Goal: Transaction & Acquisition: Book appointment/travel/reservation

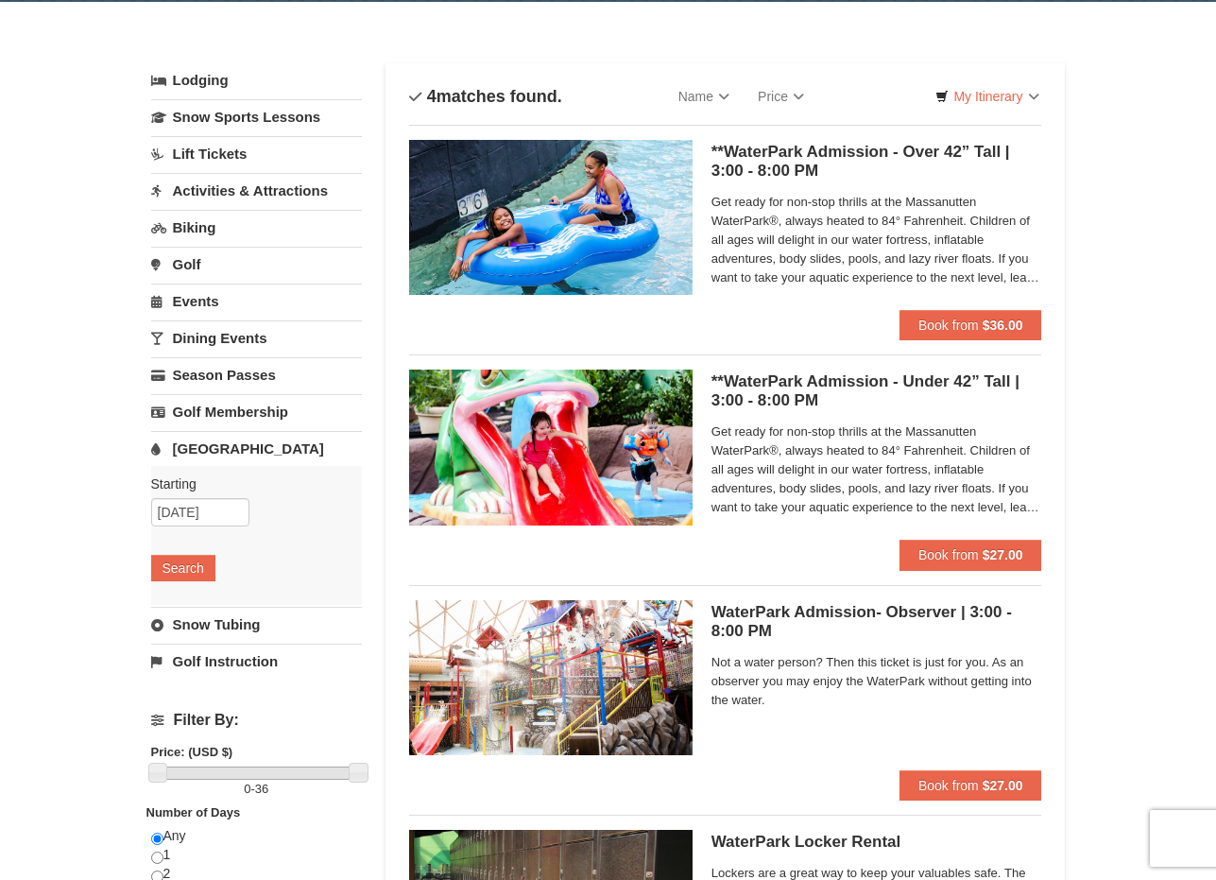
scroll to position [61, 0]
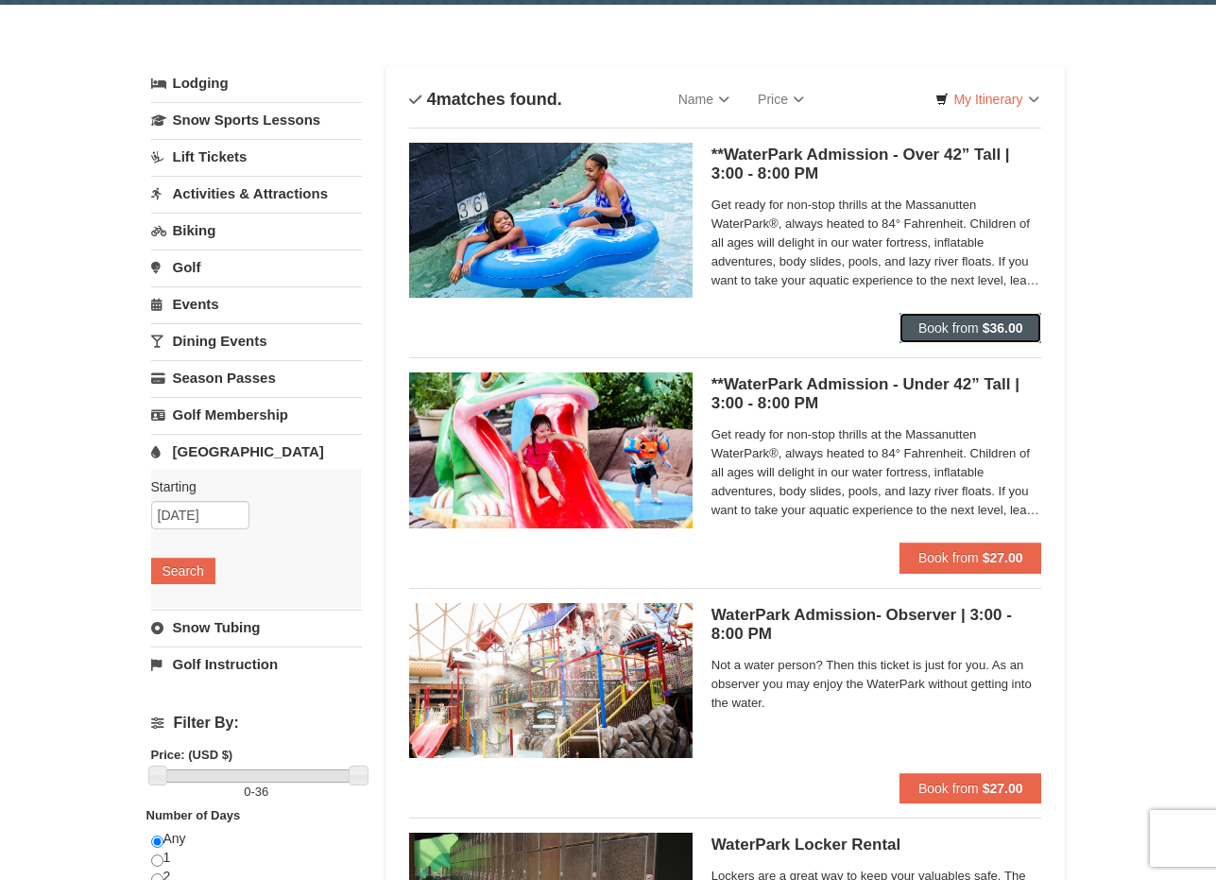
click at [970, 333] on span "Book from" at bounding box center [949, 327] width 60 height 15
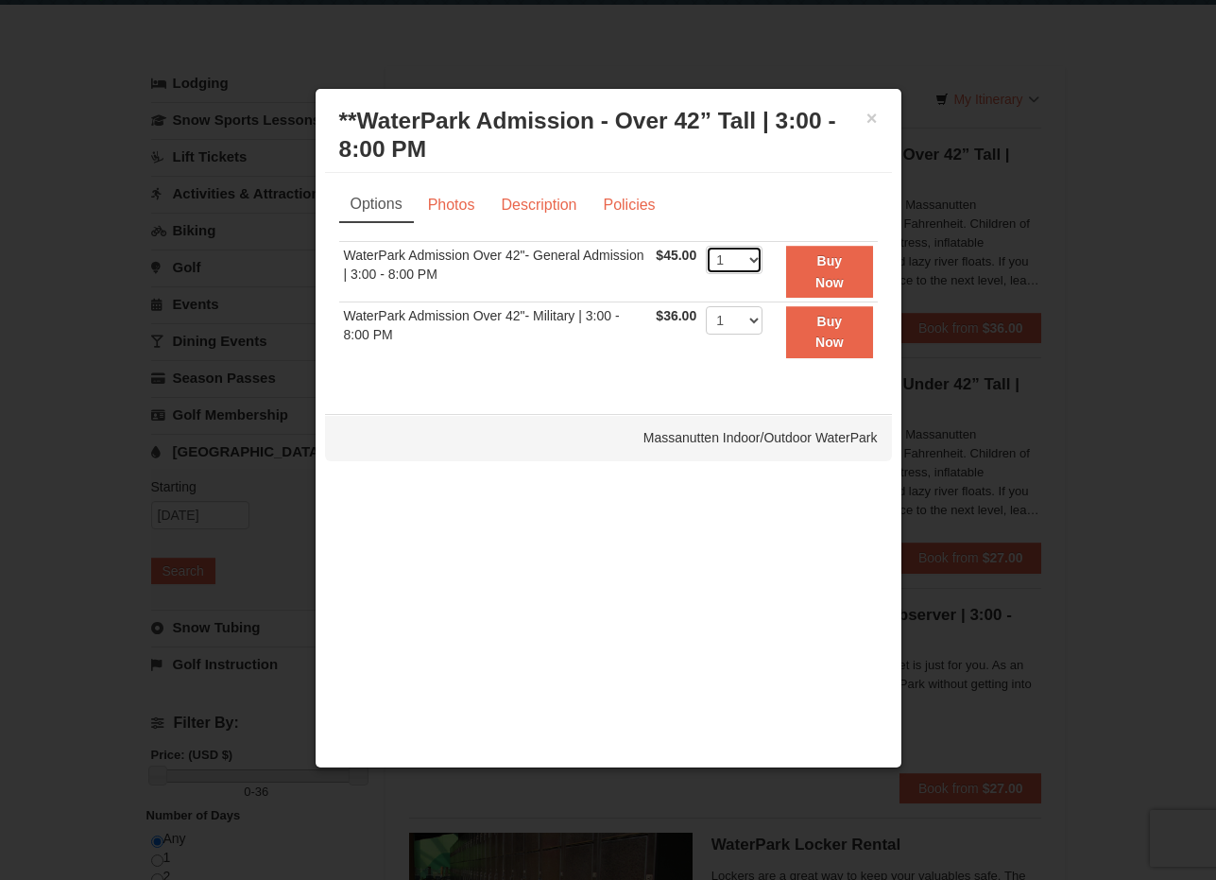
click at [748, 261] on select "1 2 3 4 5 6 7 8 9 10 11 12 13 14 15 16 17 18 19 20 21 22" at bounding box center [734, 260] width 57 height 28
select select "3"
click at [706, 246] on select "1 2 3 4 5 6 7 8 9 10 11 12 13 14 15 16 17 18 19 20 21 22" at bounding box center [734, 260] width 57 height 28
click at [819, 286] on strong "Buy Now" at bounding box center [830, 271] width 28 height 36
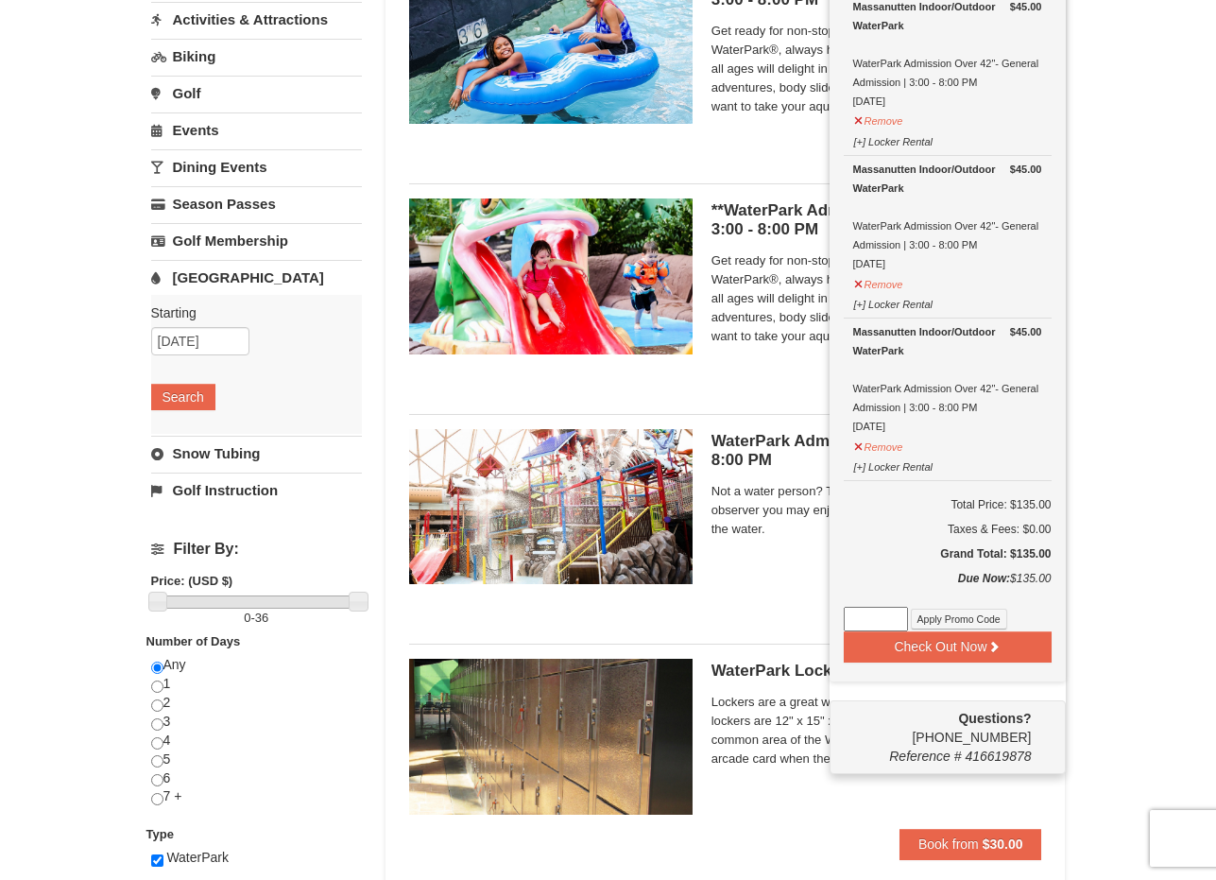
scroll to position [267, 0]
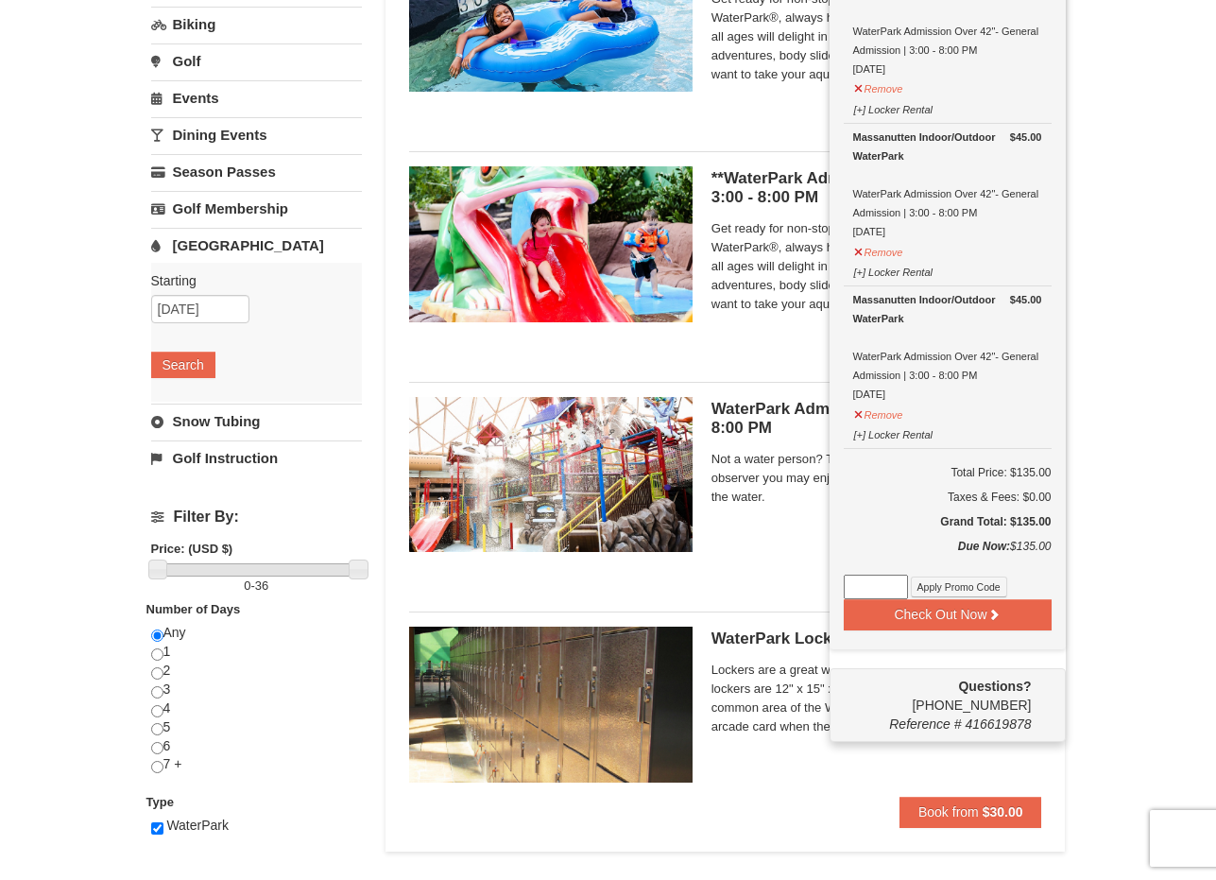
click at [684, 558] on div at bounding box center [551, 482] width 284 height 170
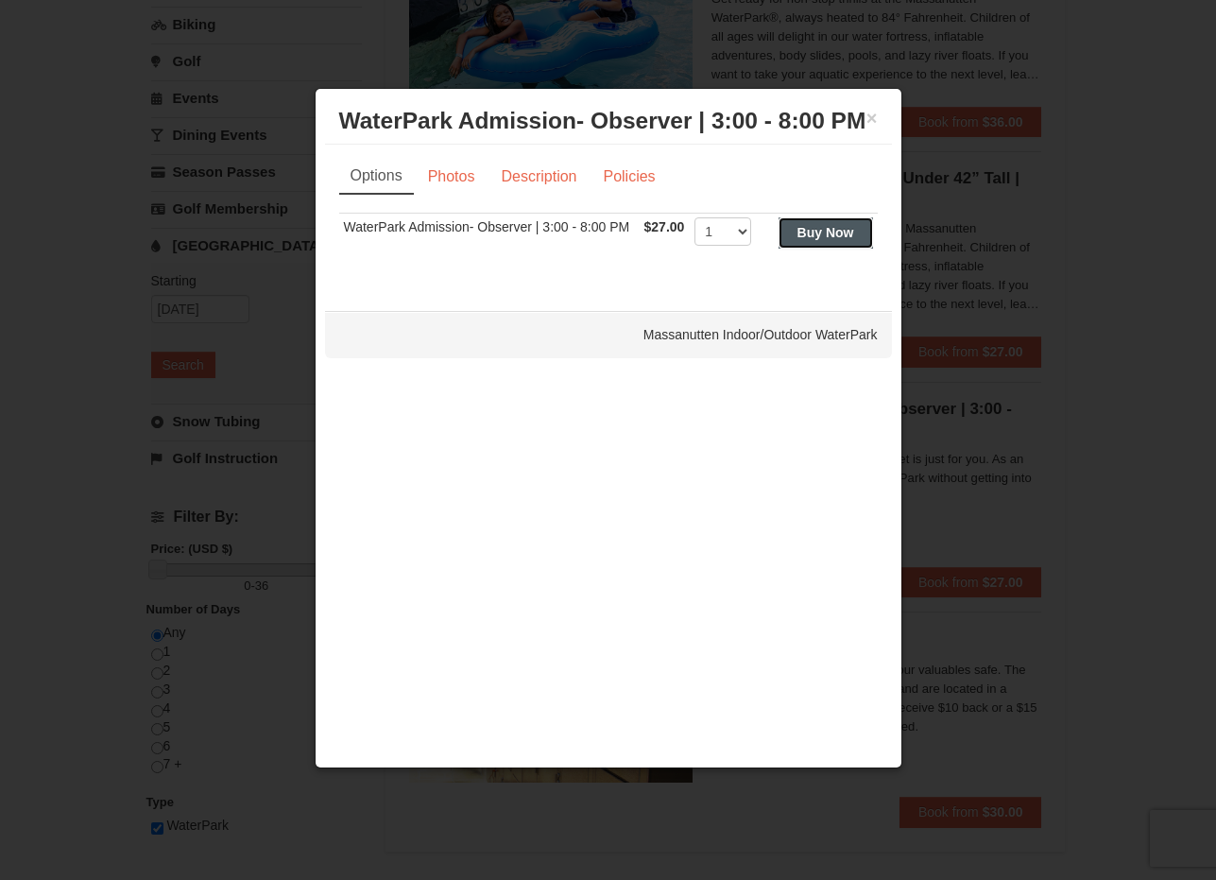
click at [801, 225] on strong "Buy Now" at bounding box center [826, 232] width 57 height 15
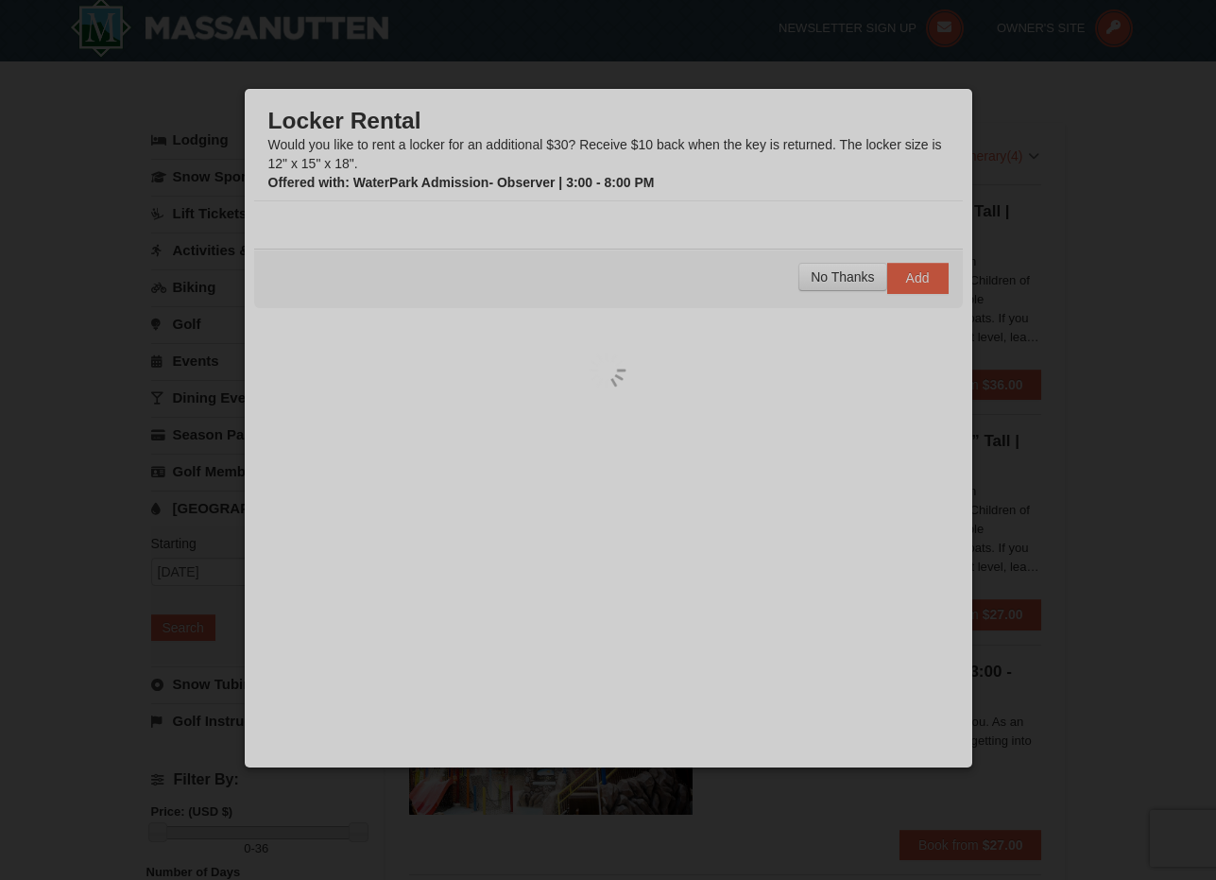
scroll to position [6, 0]
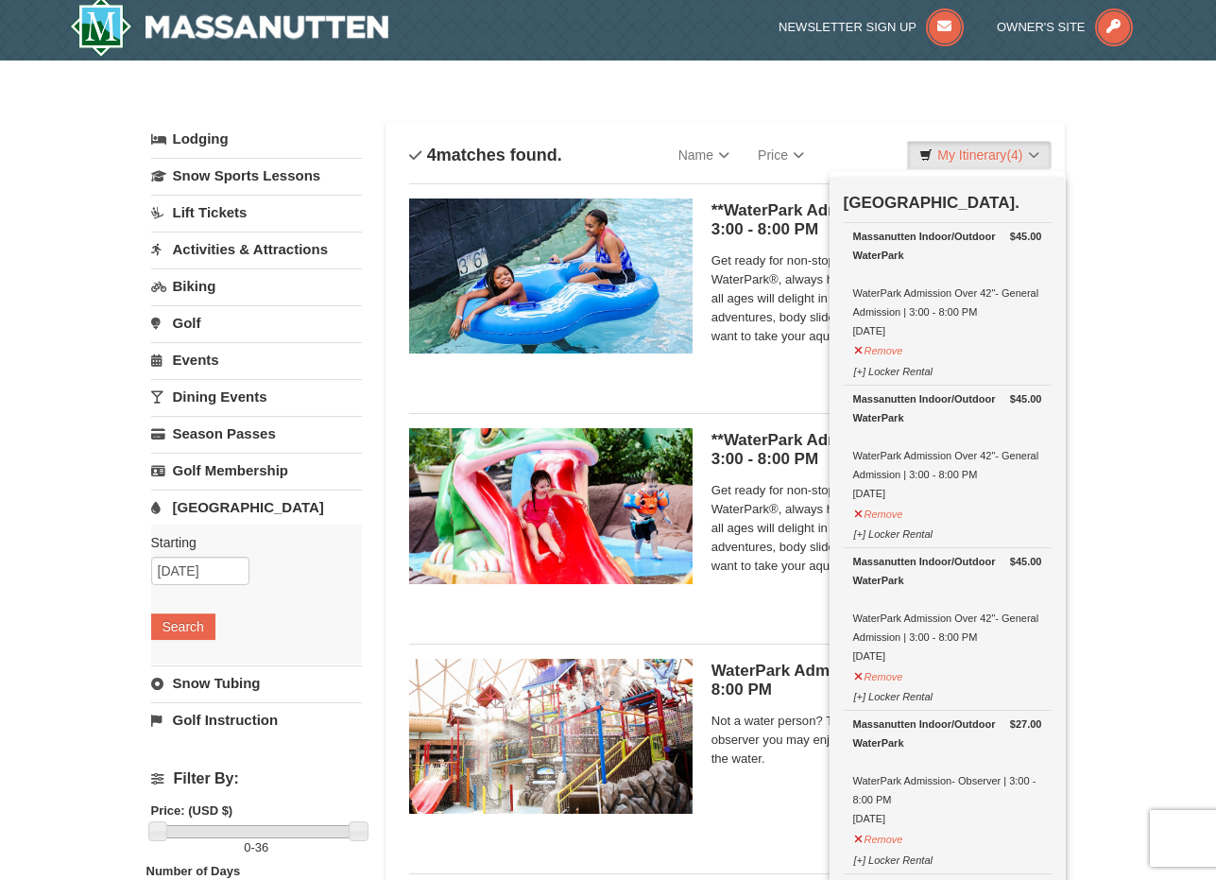
click at [666, 123] on div "Sort By Name Name (A to Z) Name (Z to A) Price Price (Low to High) Price (High …" at bounding box center [726, 617] width 680 height 991
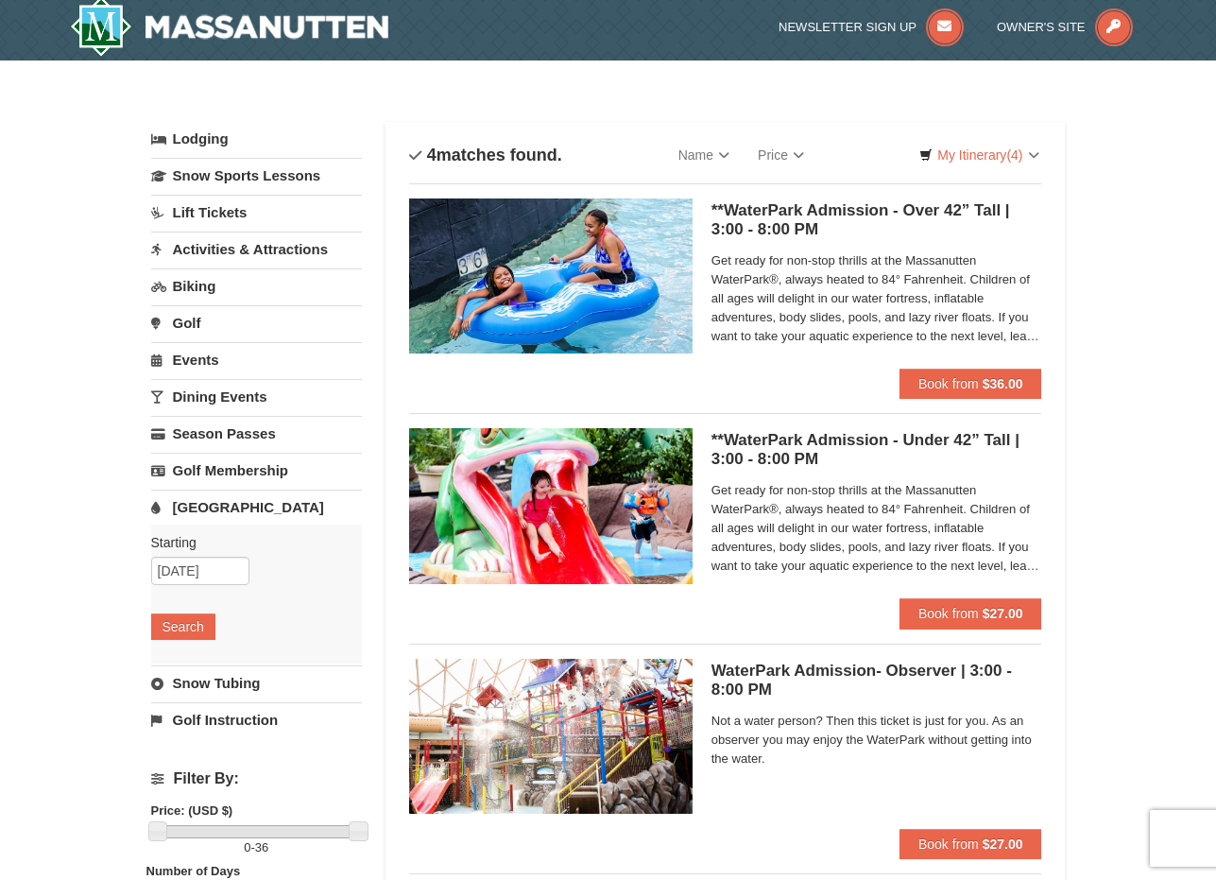
click at [215, 217] on link "Lift Tickets" at bounding box center [256, 212] width 211 height 35
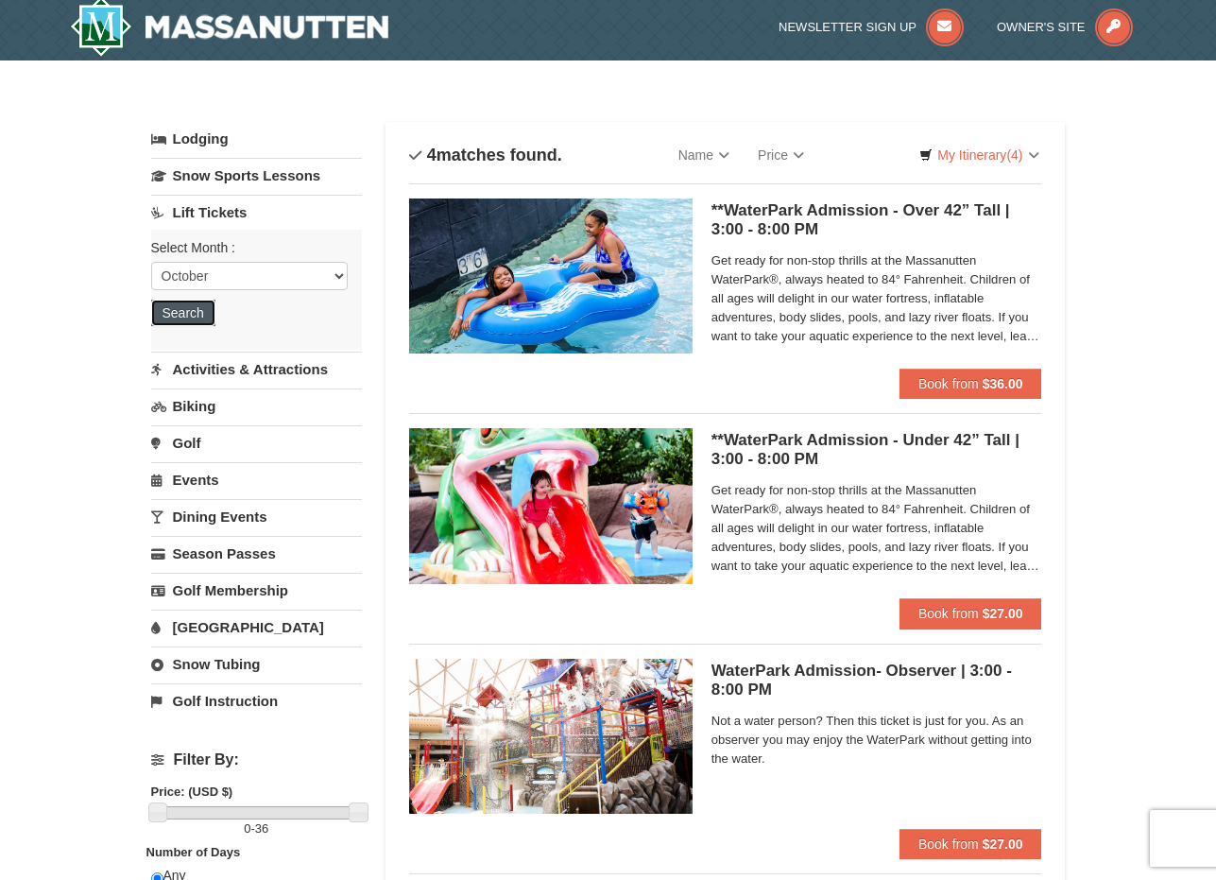
click at [193, 308] on button "Search" at bounding box center [183, 313] width 64 height 26
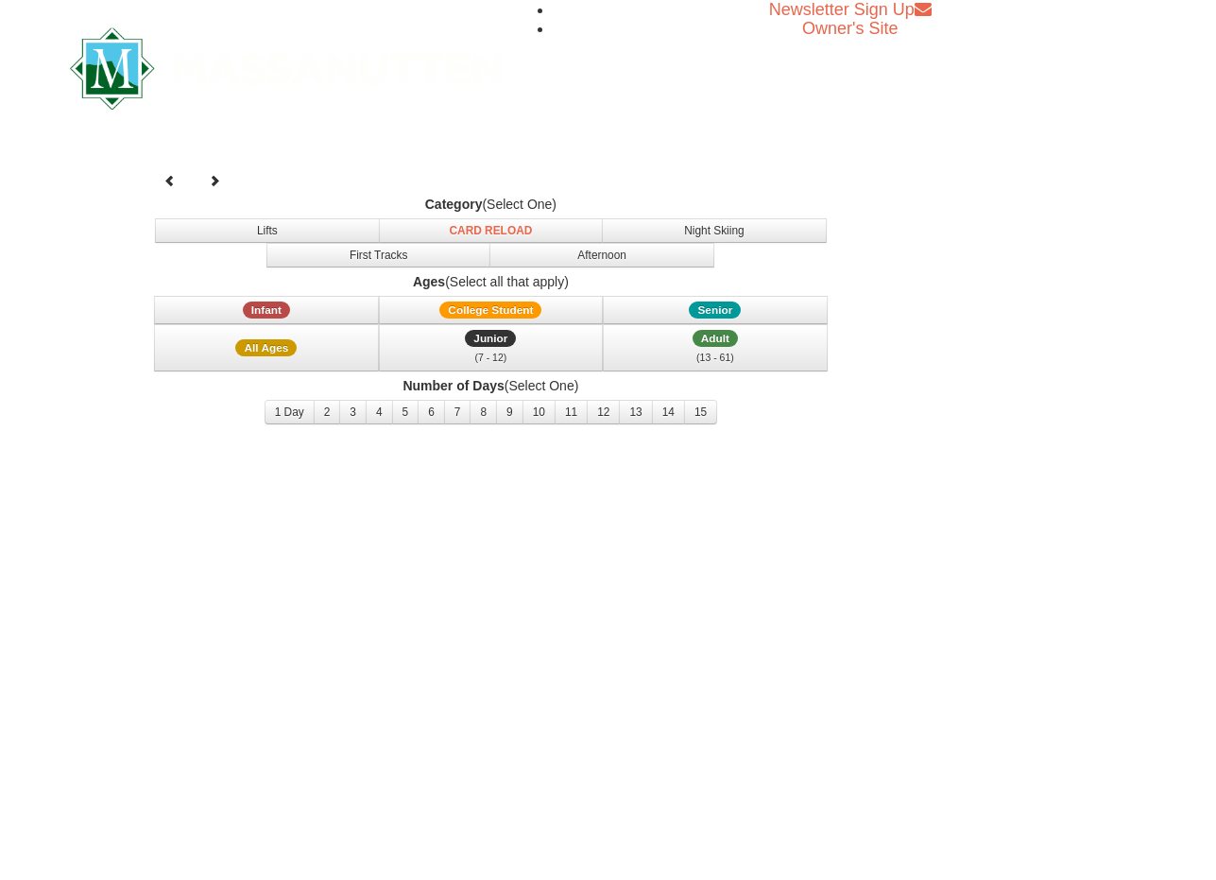
select select "10"
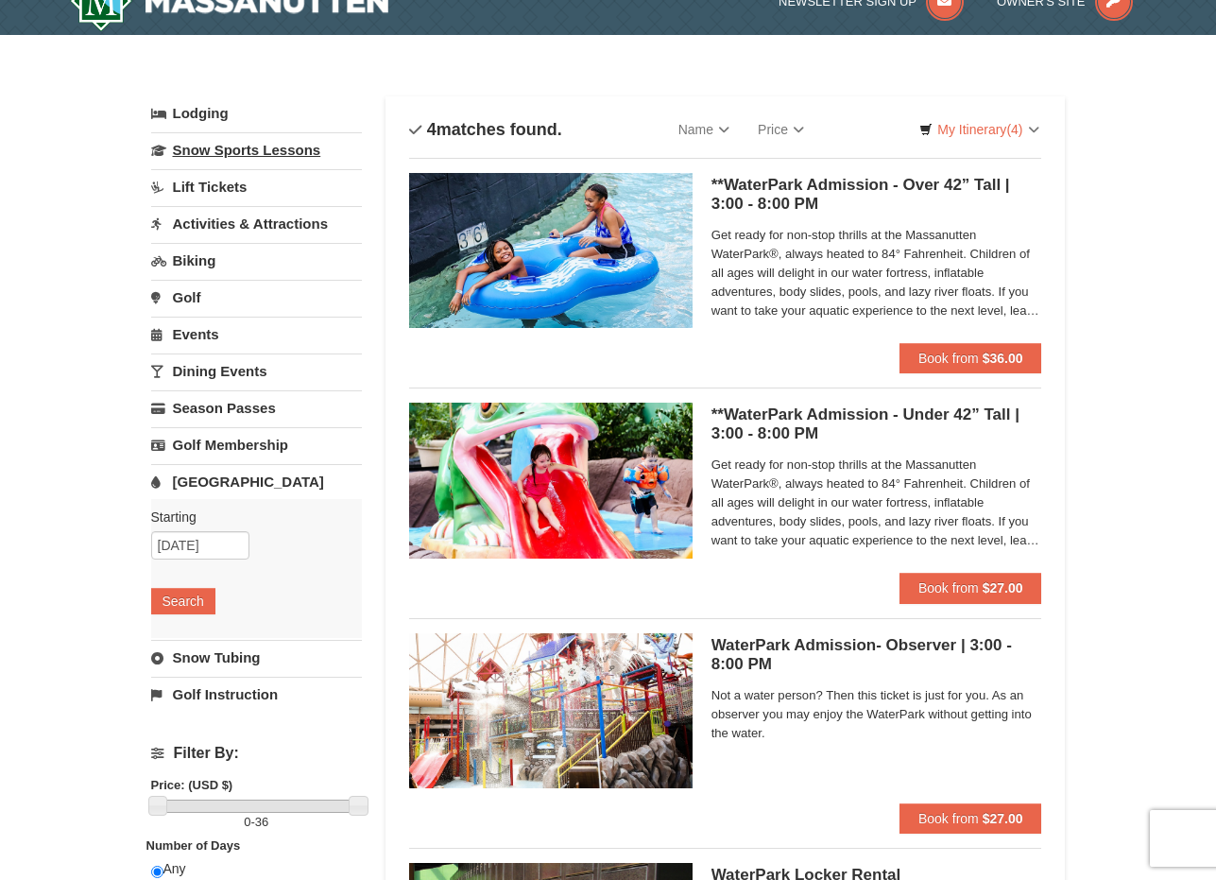
scroll to position [6, 0]
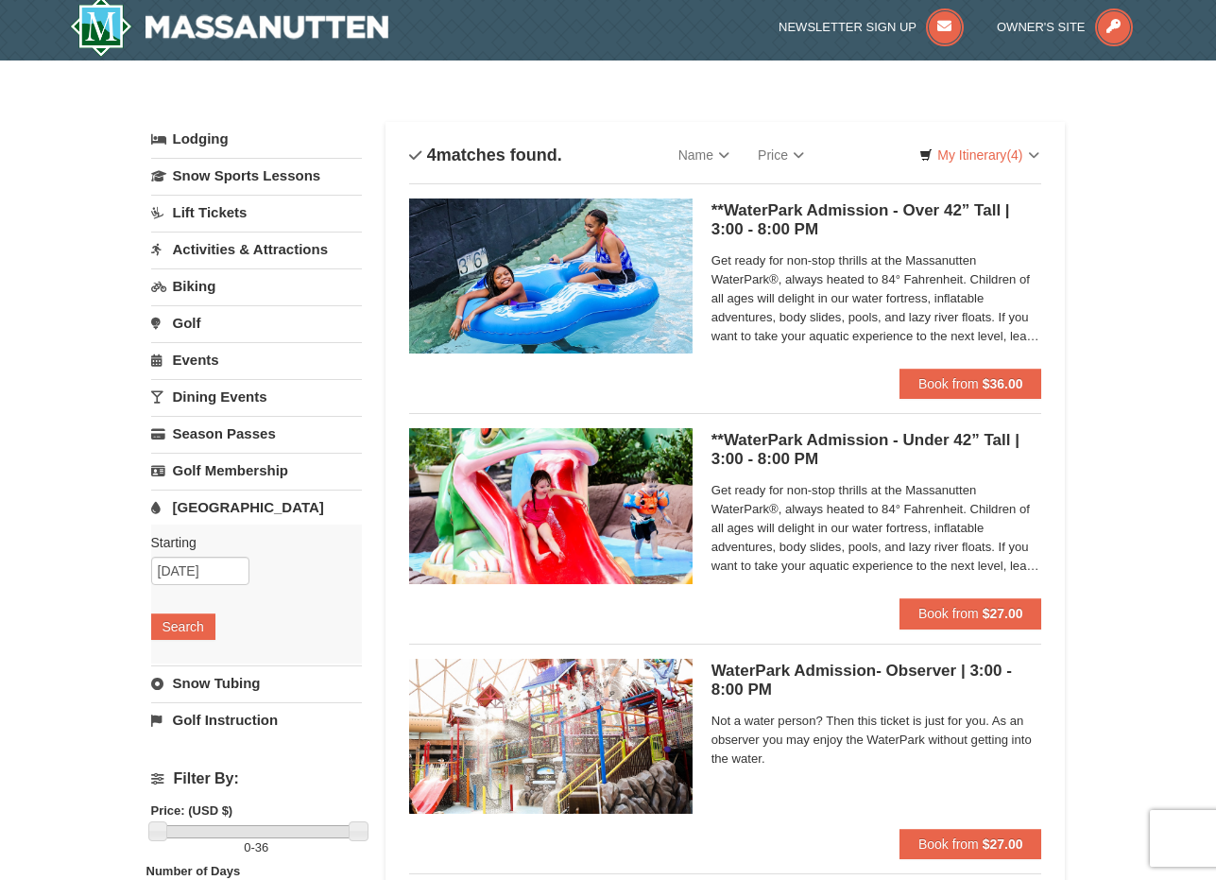
click at [232, 256] on link "Activities & Attractions" at bounding box center [256, 249] width 211 height 35
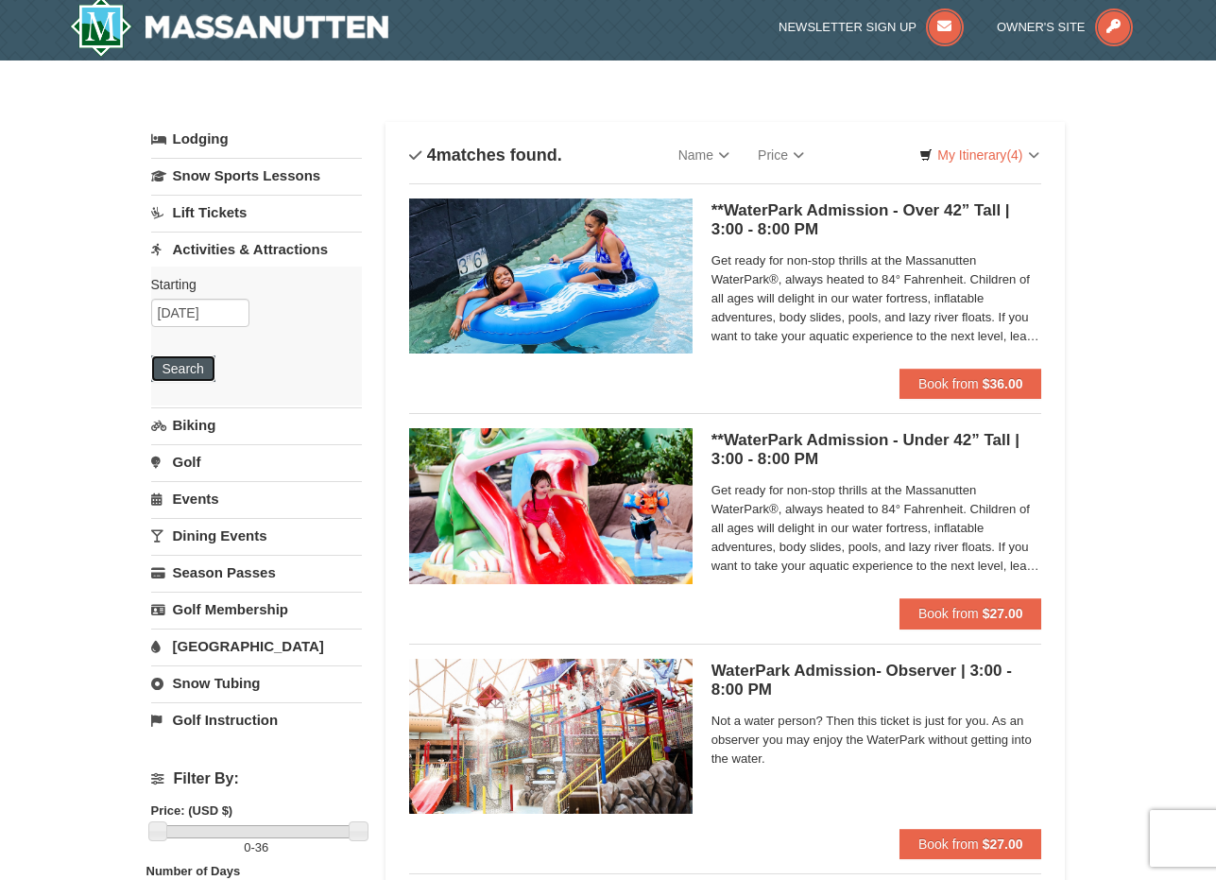
click at [190, 359] on button "Search" at bounding box center [183, 368] width 64 height 26
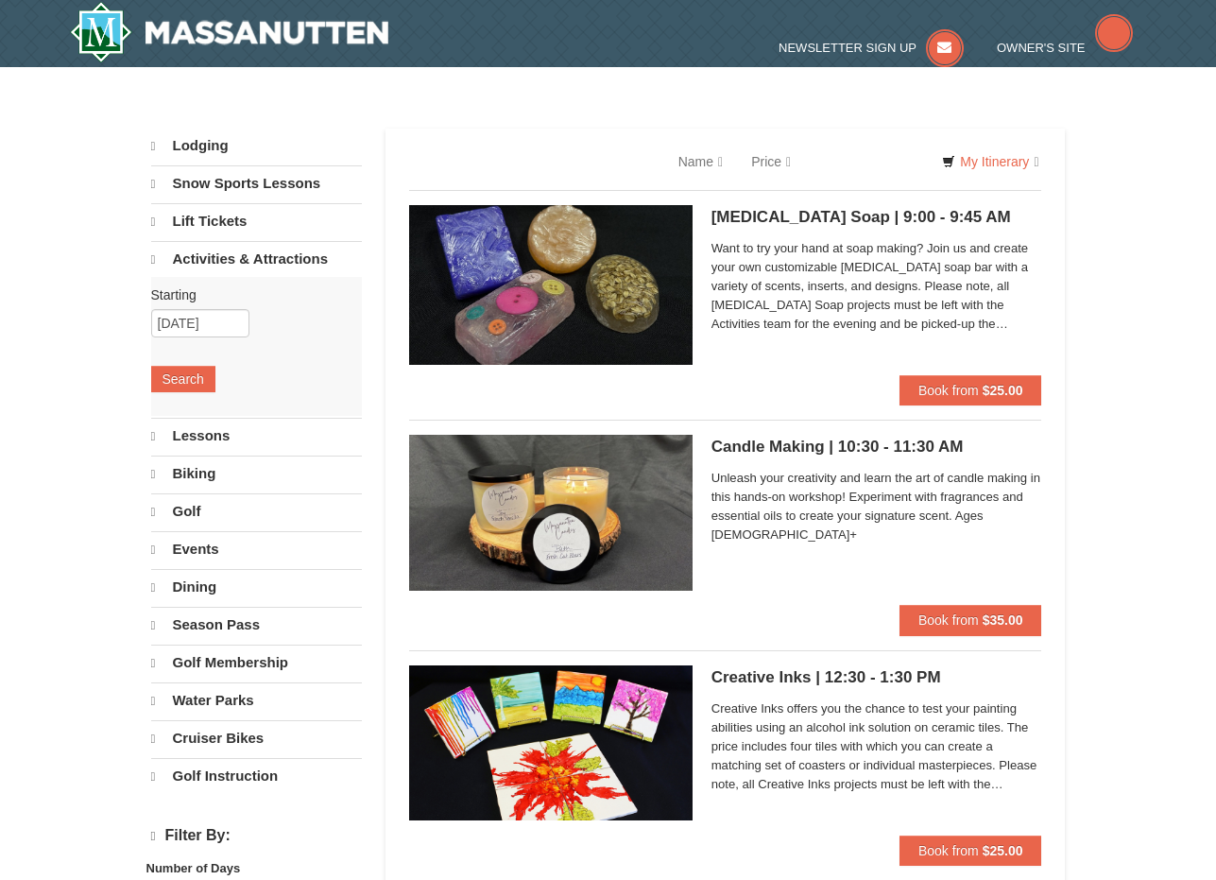
select select "10"
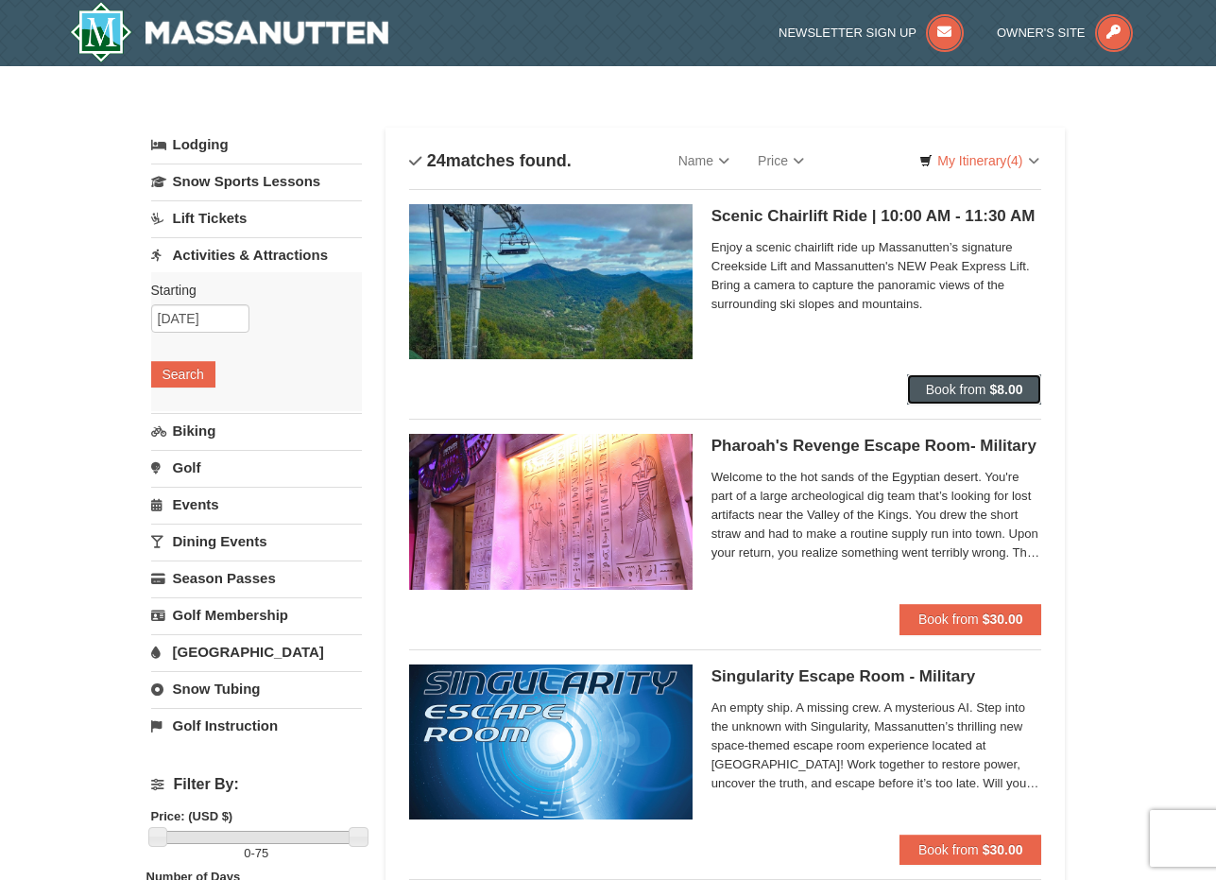
click at [948, 392] on span "Book from" at bounding box center [956, 389] width 60 height 15
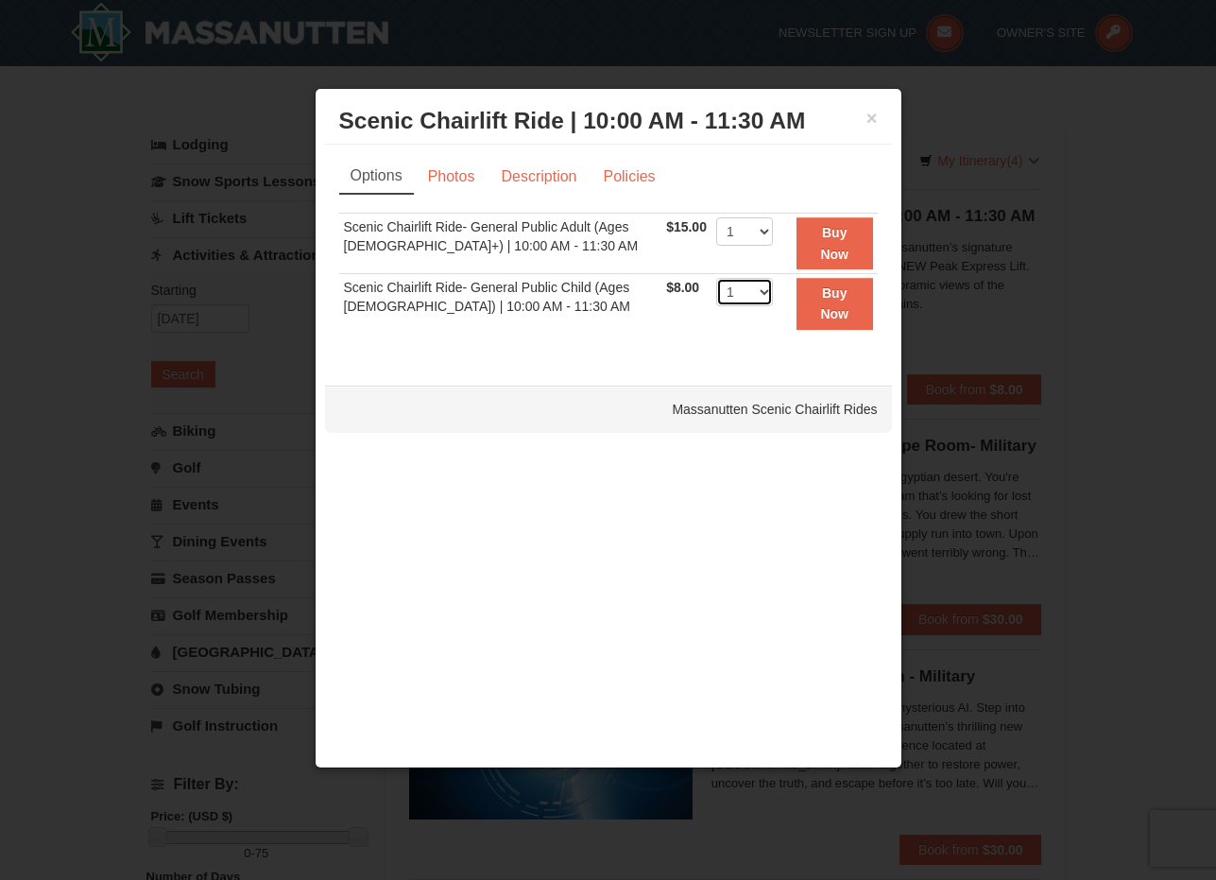
click at [750, 289] on select "1 2 3 4 5 6 7 8 9 10 11 12 13 14 15 16 17 18 19 20 21 22" at bounding box center [744, 292] width 57 height 28
click at [756, 233] on select "1 2 3 4 5 6 7 8 9 10 11 12 13 14 15 16 17 18 19 20 21 22" at bounding box center [744, 231] width 57 height 28
select select "3"
click at [716, 217] on select "1 2 3 4 5 6 7 8 9 10 11 12 13 14 15 16 17 18 19 20 21 22" at bounding box center [744, 231] width 57 height 28
click at [823, 241] on button "Buy Now" at bounding box center [835, 243] width 77 height 52
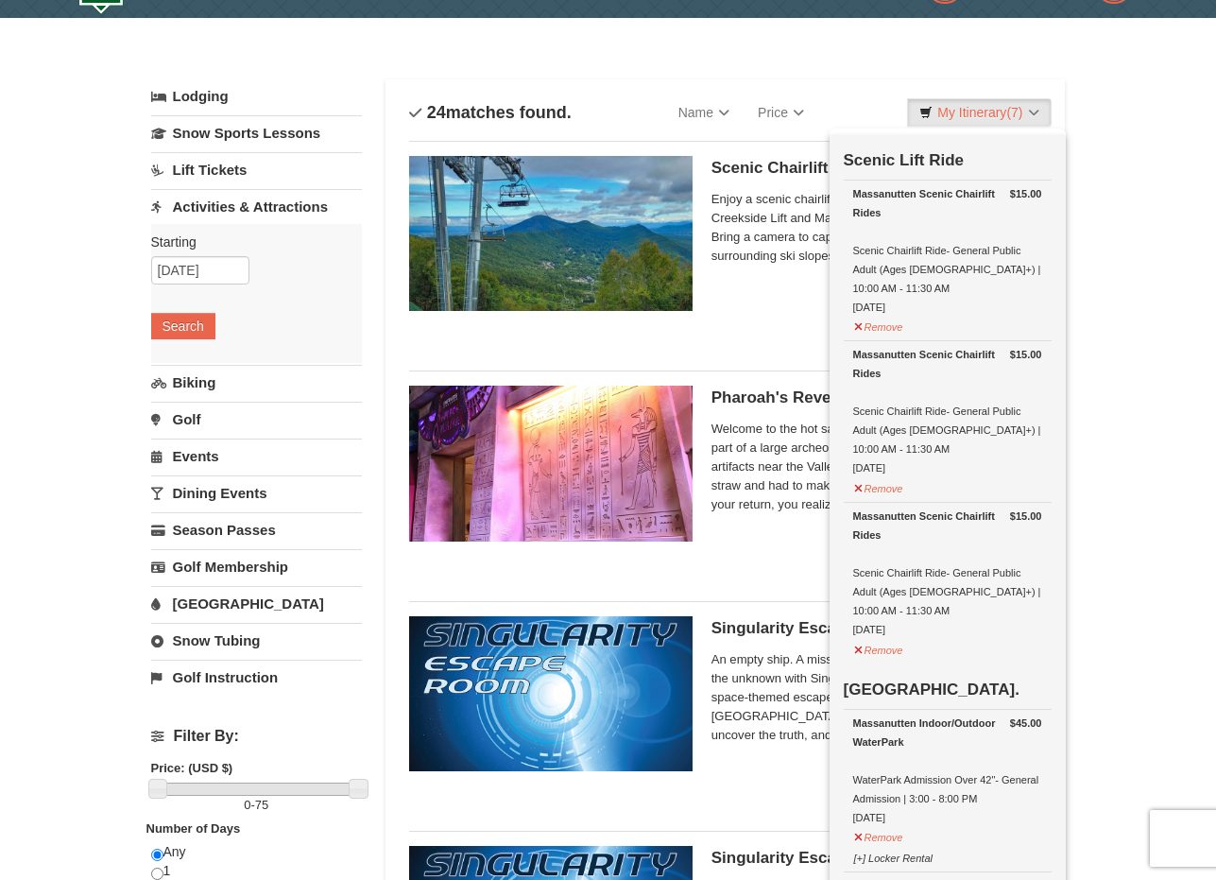
scroll to position [6, 0]
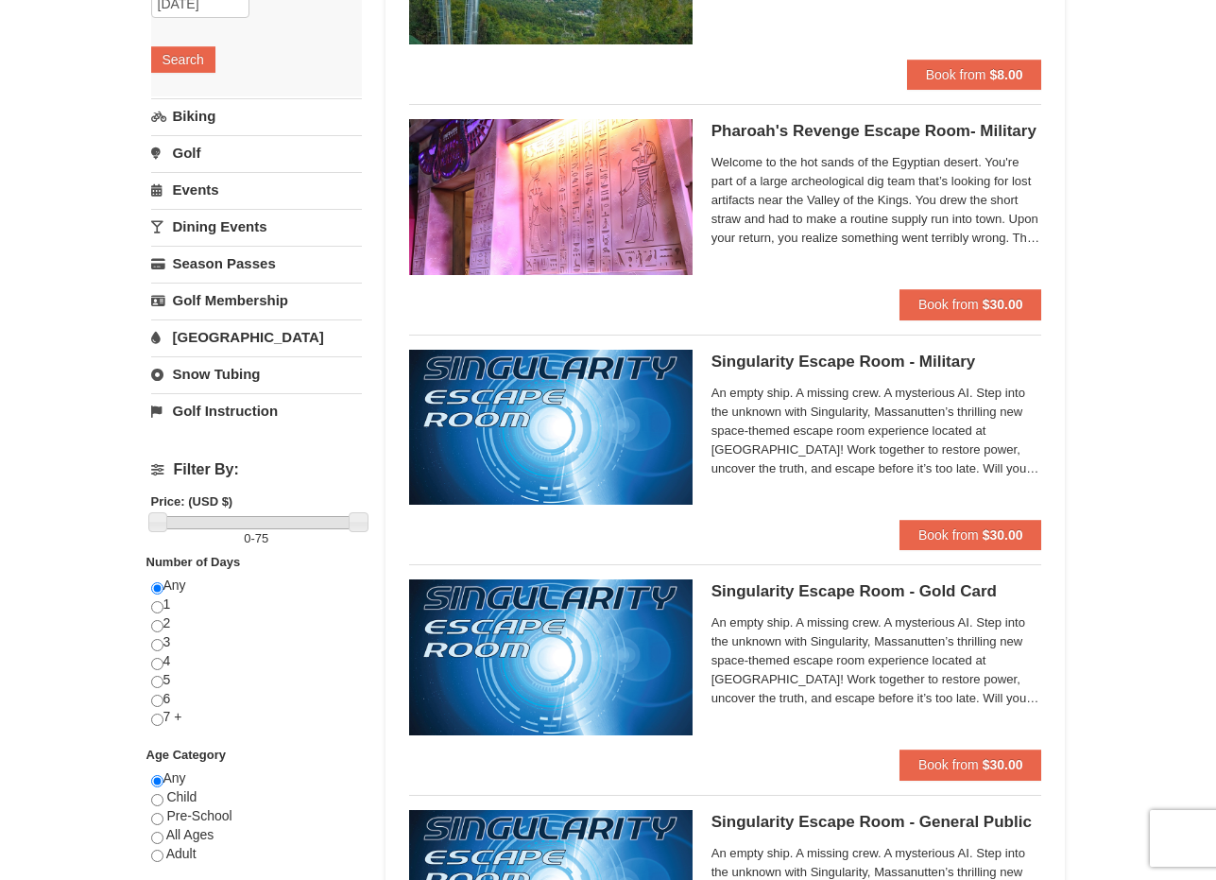
scroll to position [15, 0]
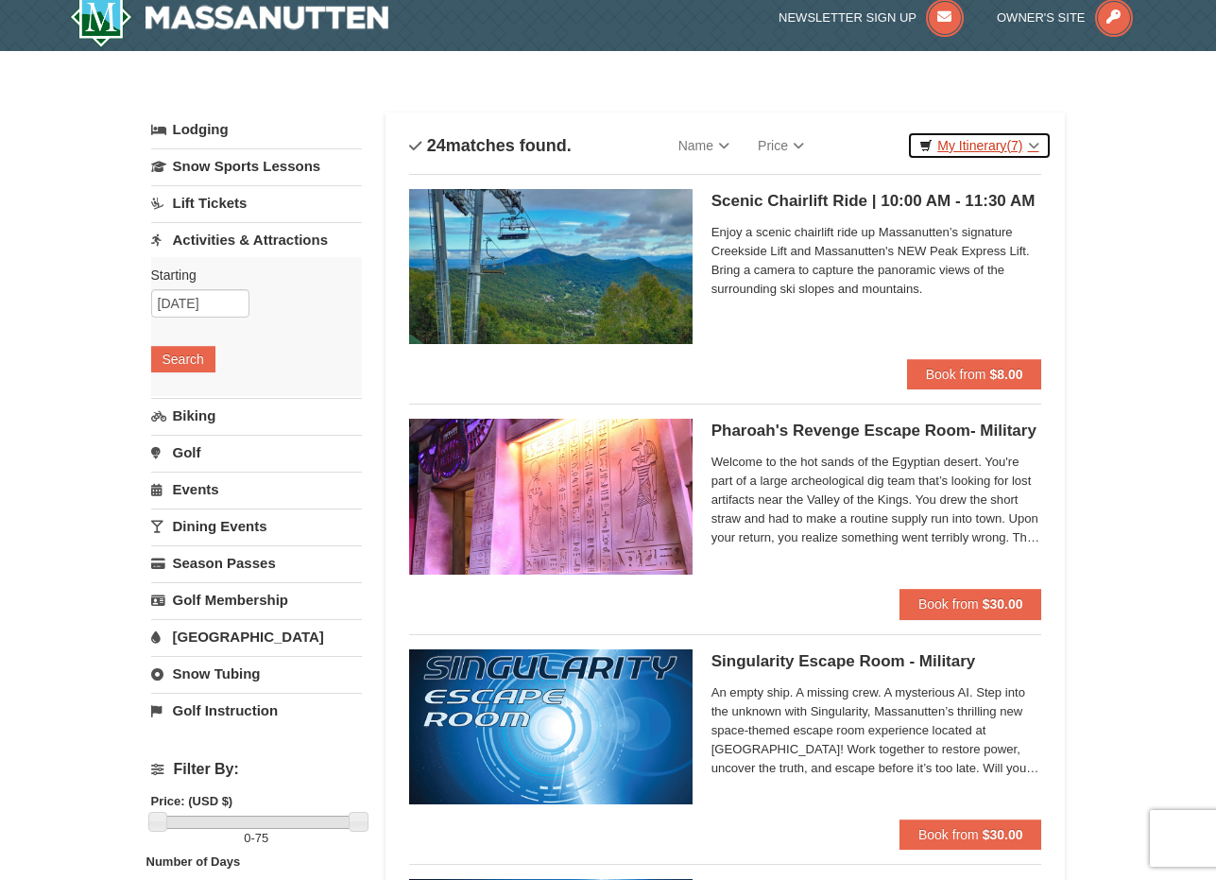
click at [1008, 135] on link "My Itinerary (7)" at bounding box center [979, 145] width 144 height 28
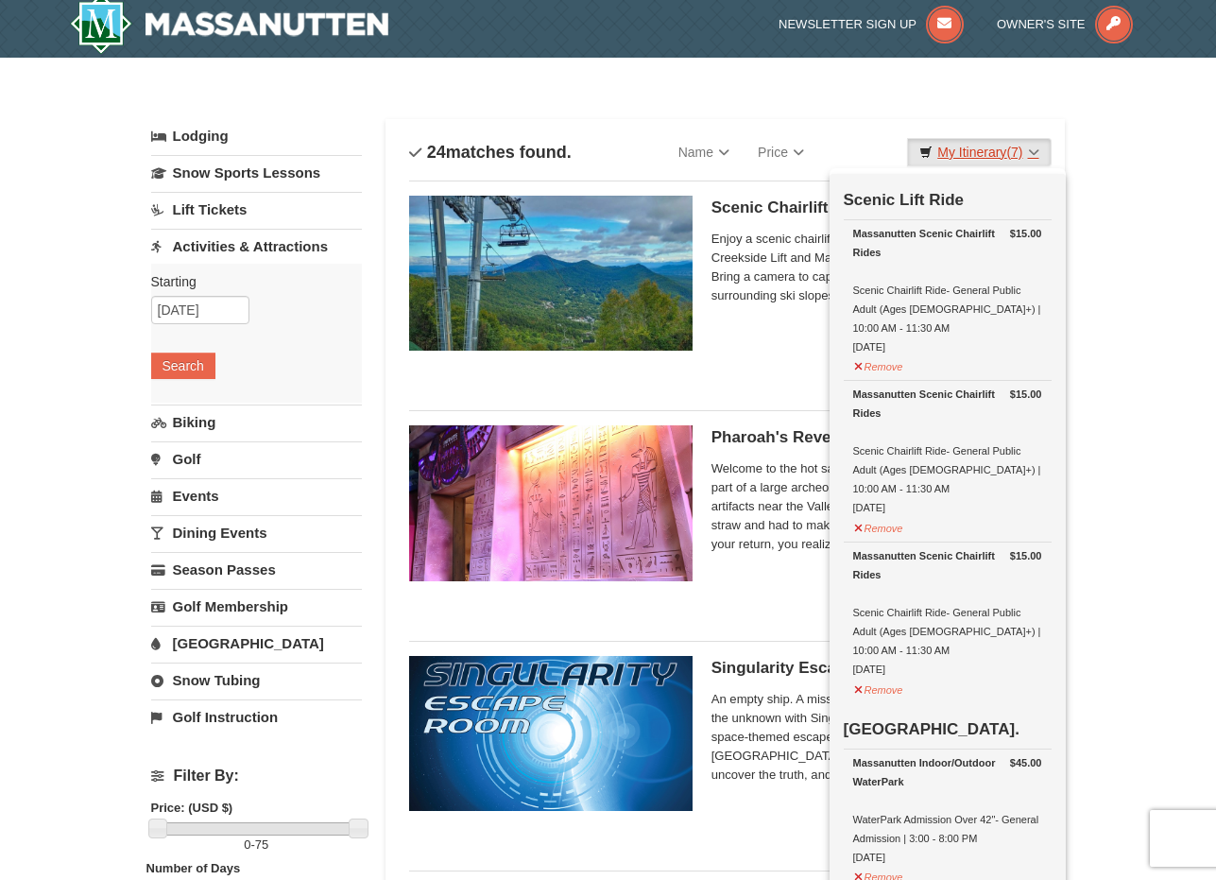
scroll to position [3, 0]
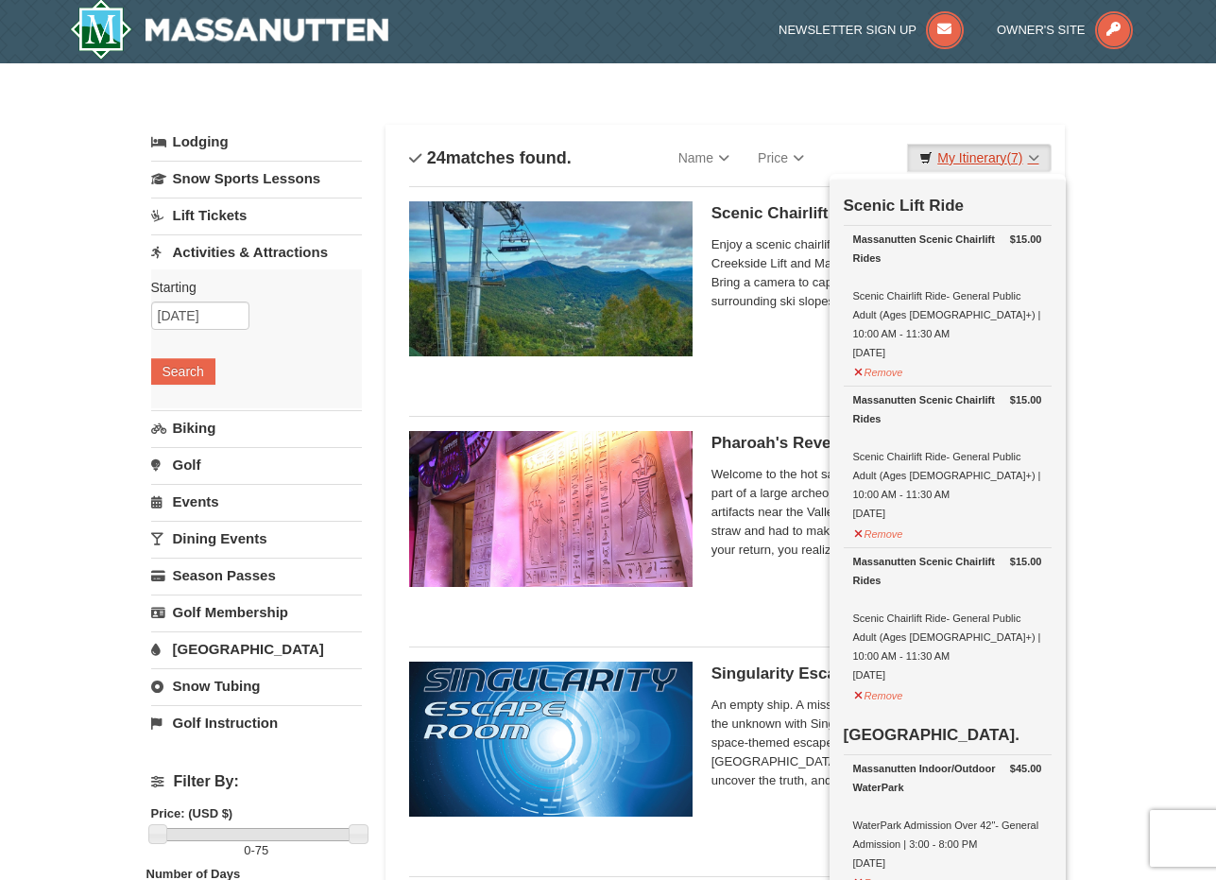
click at [993, 163] on link "My Itinerary (7)" at bounding box center [979, 158] width 144 height 28
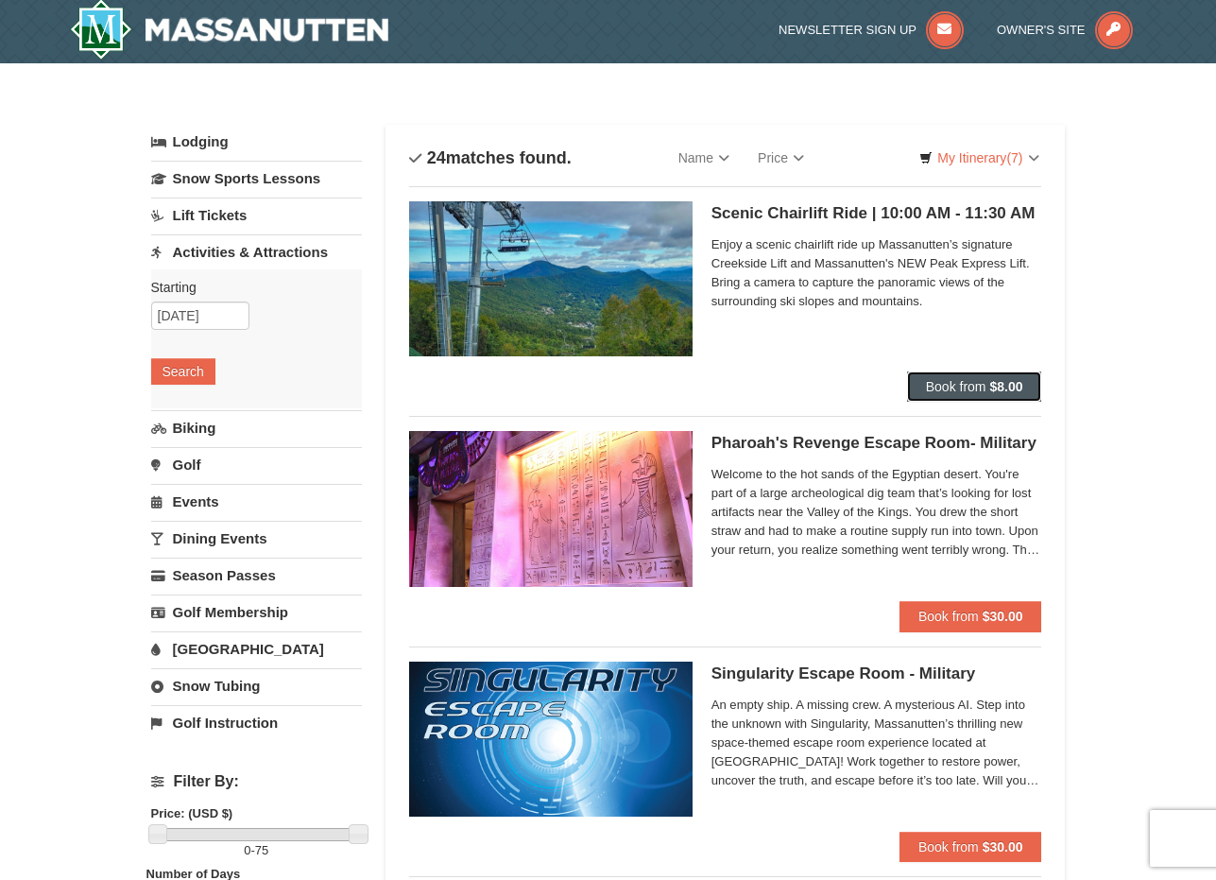
click at [973, 388] on span "Book from" at bounding box center [956, 386] width 60 height 15
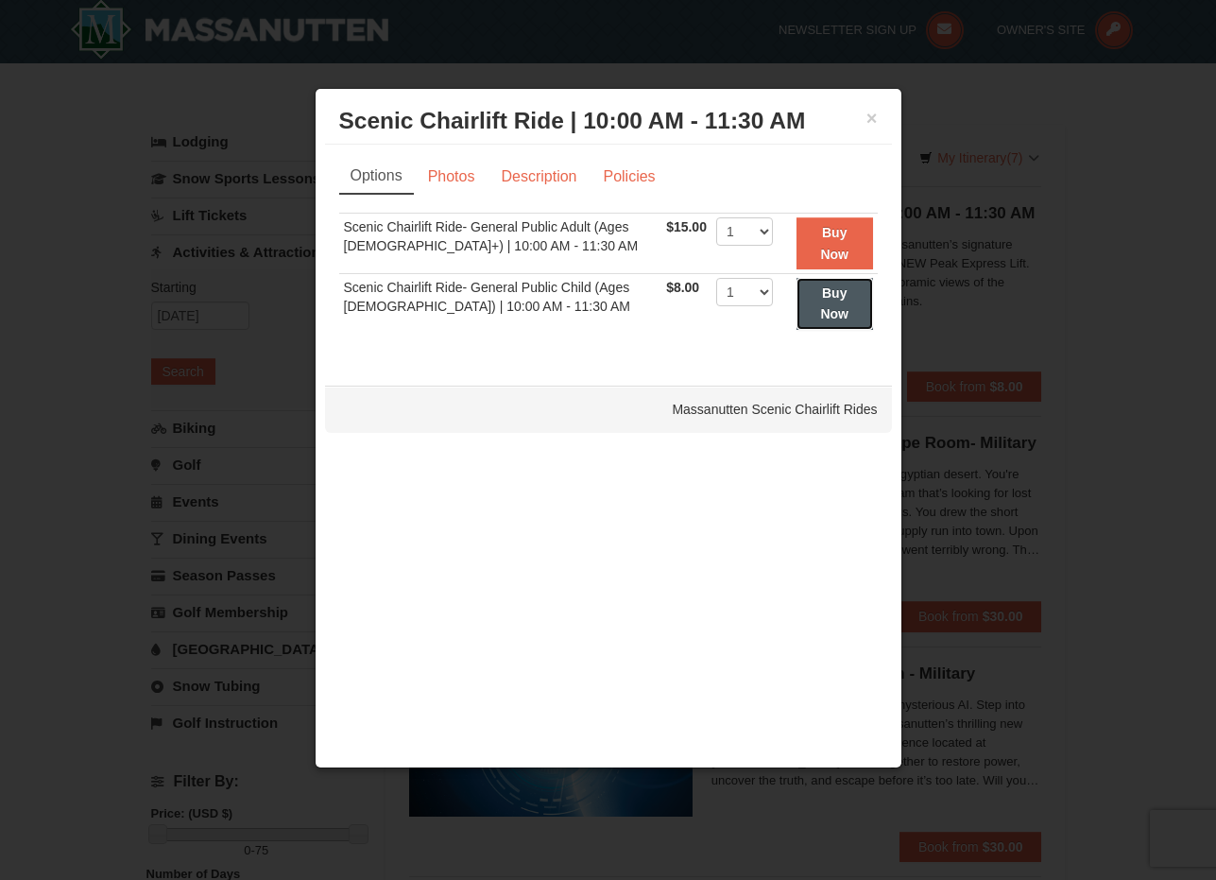
click at [825, 318] on strong "Buy Now" at bounding box center [834, 303] width 28 height 36
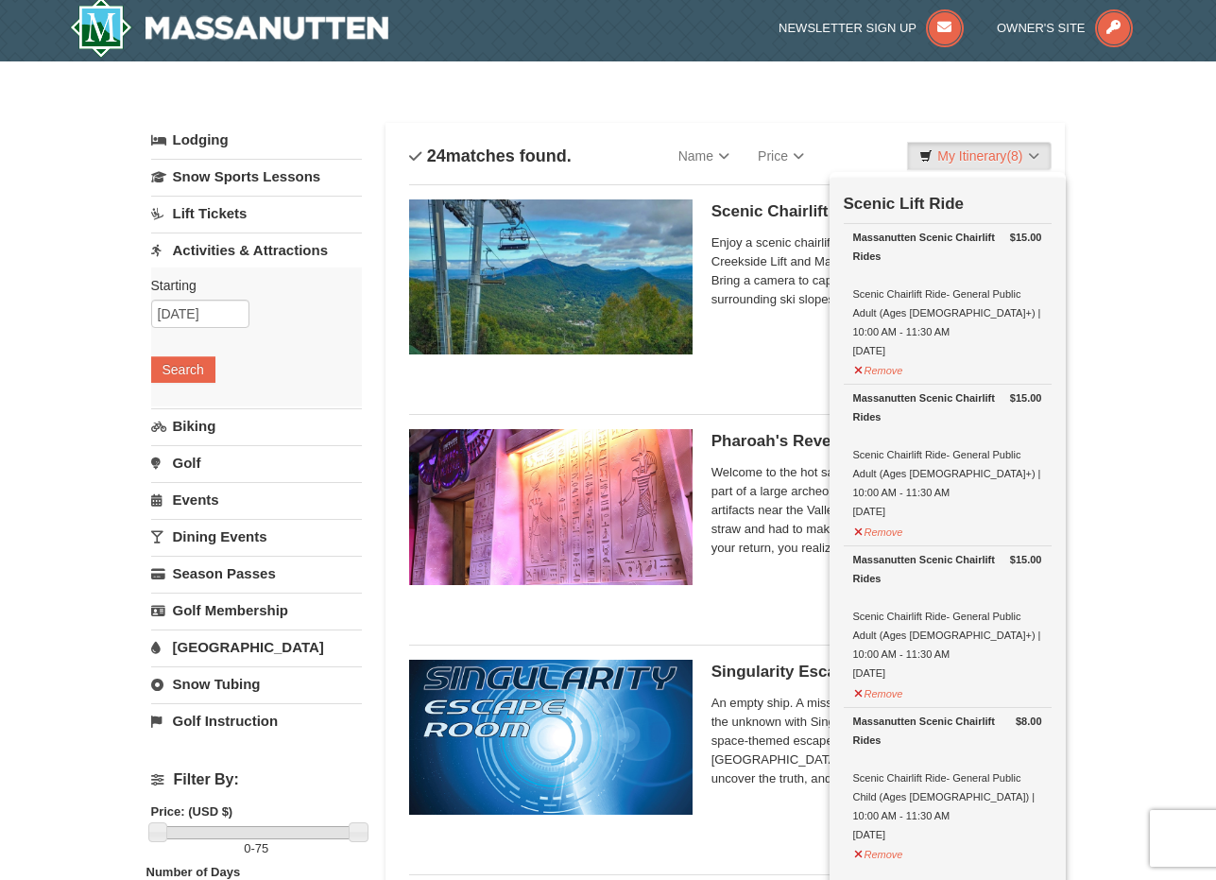
scroll to position [6, 0]
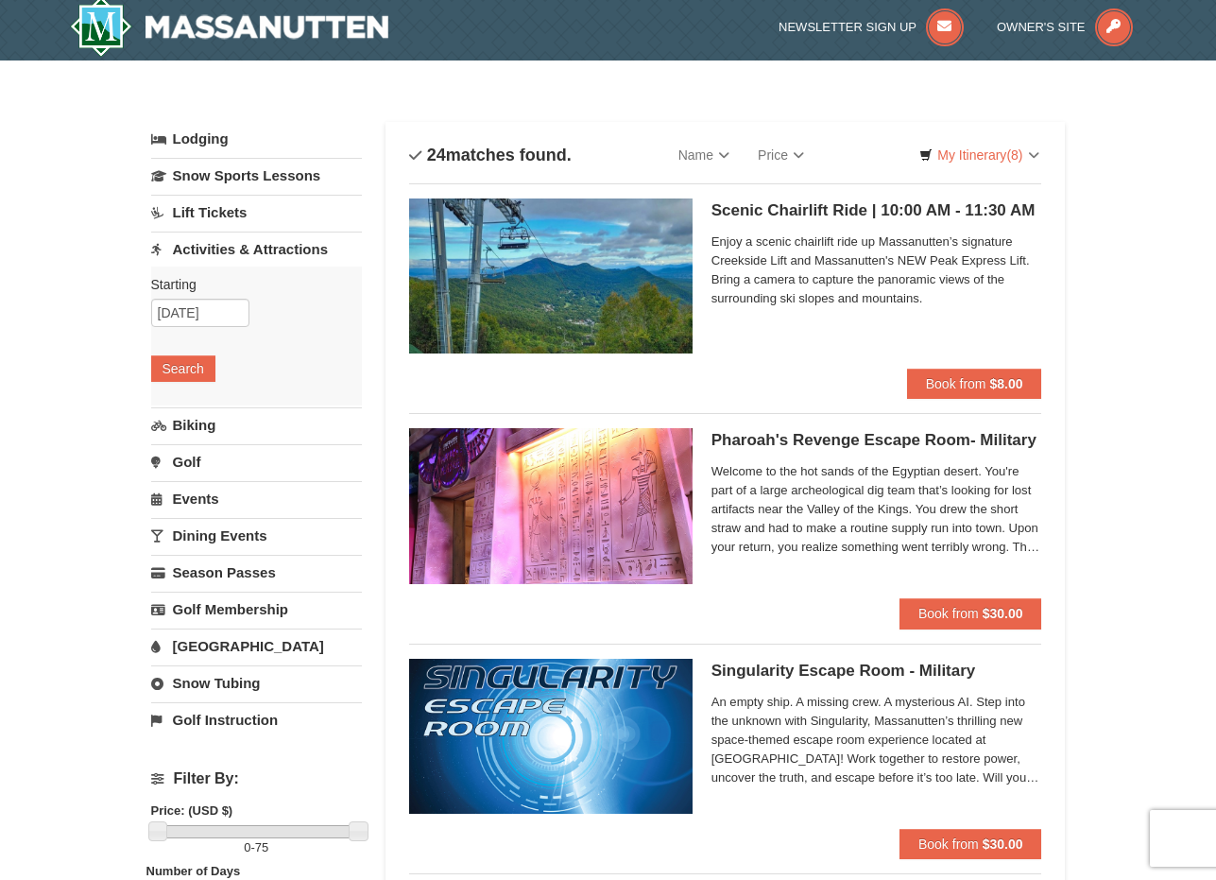
click at [925, 297] on span "Enjoy a scenic chairlift ride up Massanutten’s signature Creekside Lift and Mas…" at bounding box center [877, 270] width 331 height 76
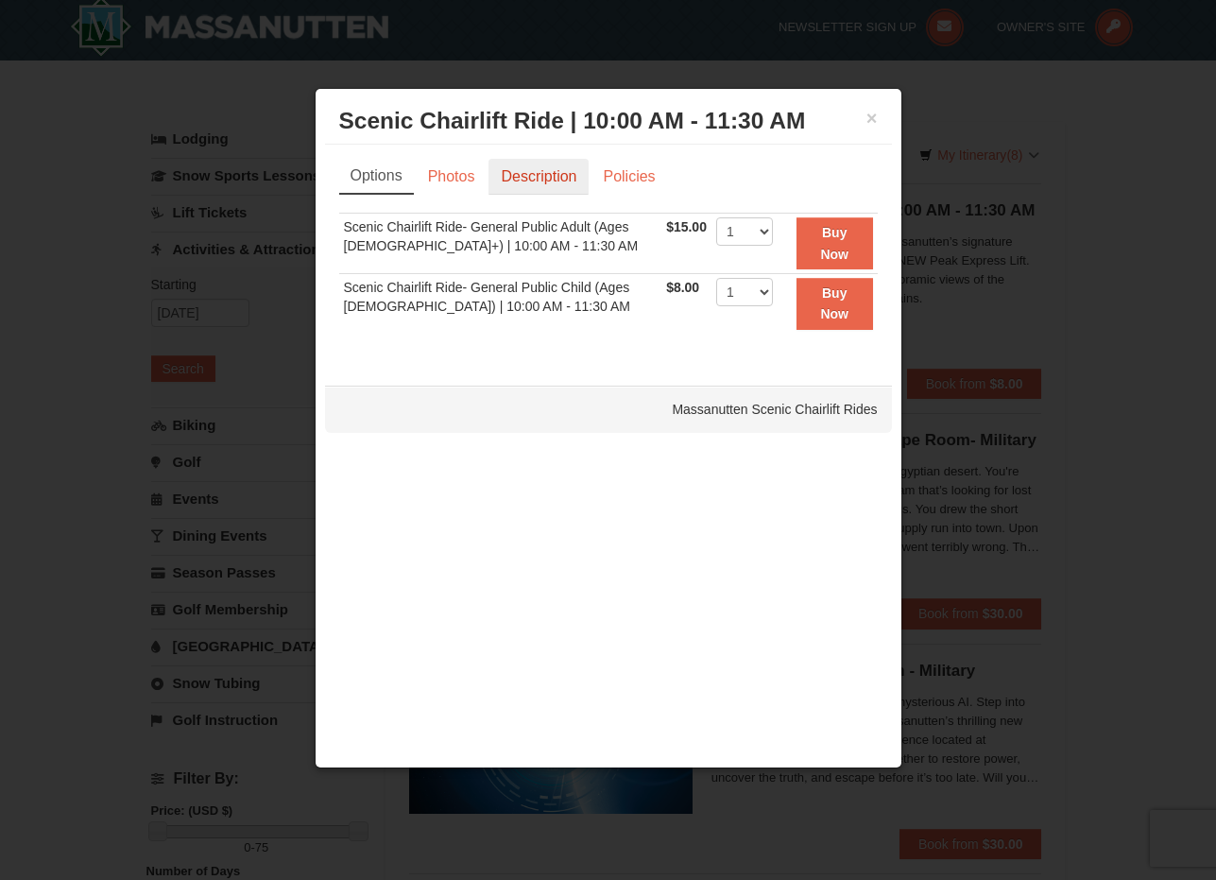
click at [564, 179] on link "Description" at bounding box center [539, 177] width 100 height 36
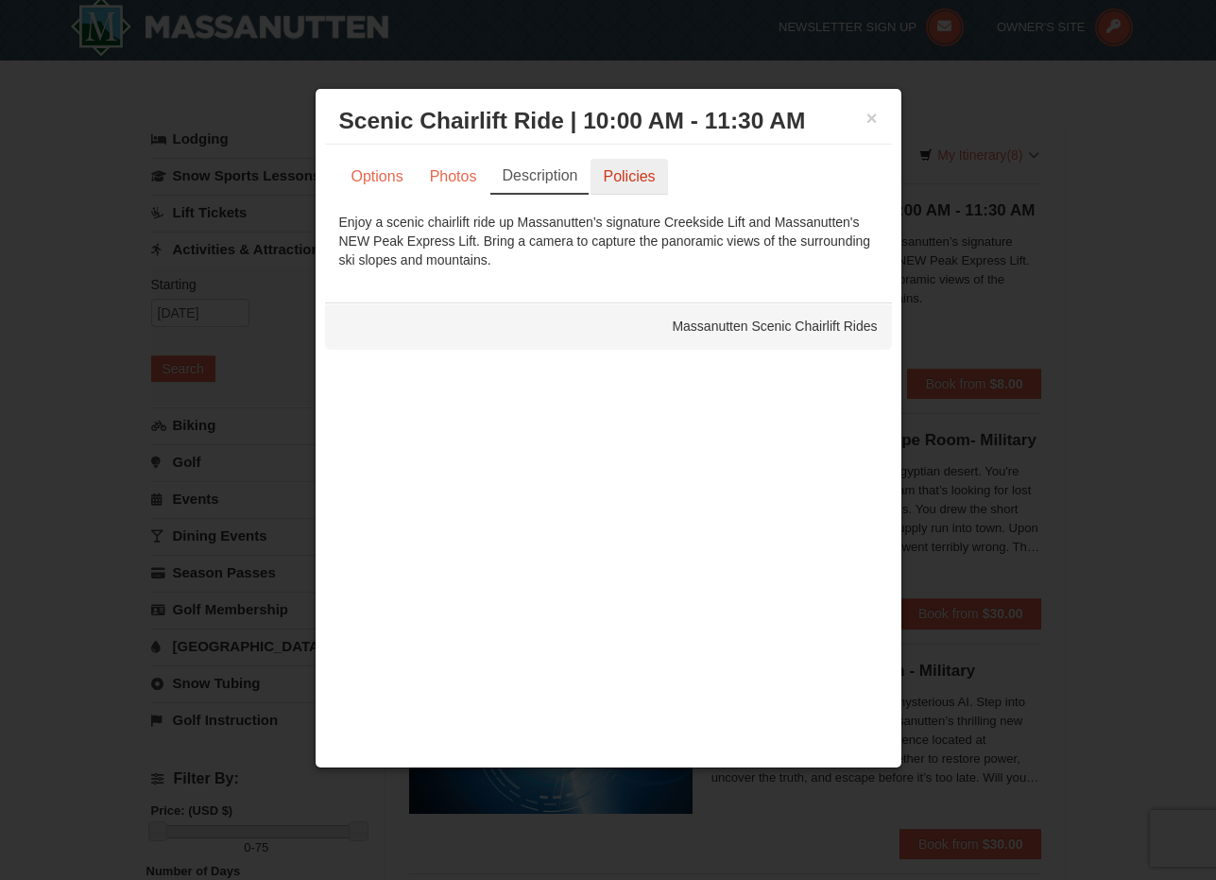
click at [604, 180] on link "Policies" at bounding box center [629, 177] width 77 height 36
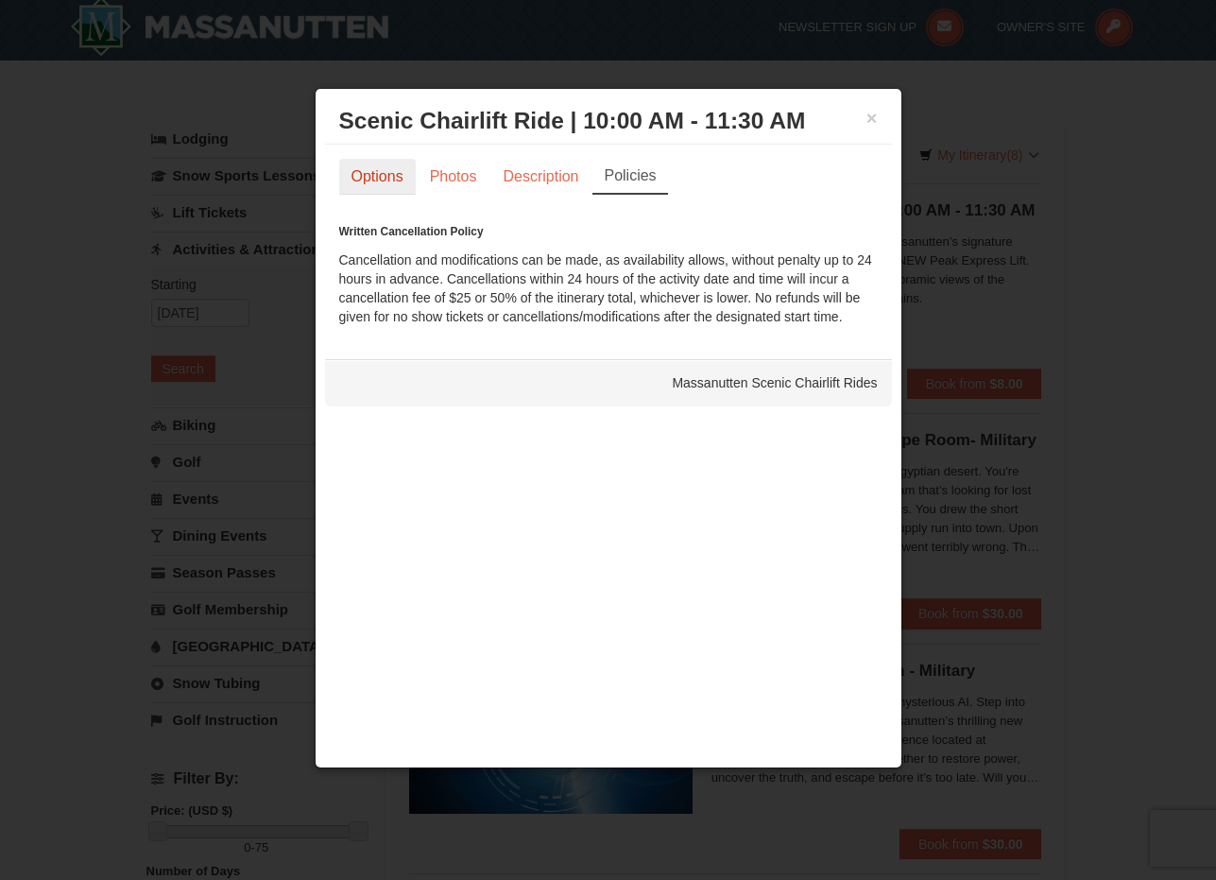
click at [367, 172] on link "Options" at bounding box center [377, 177] width 77 height 36
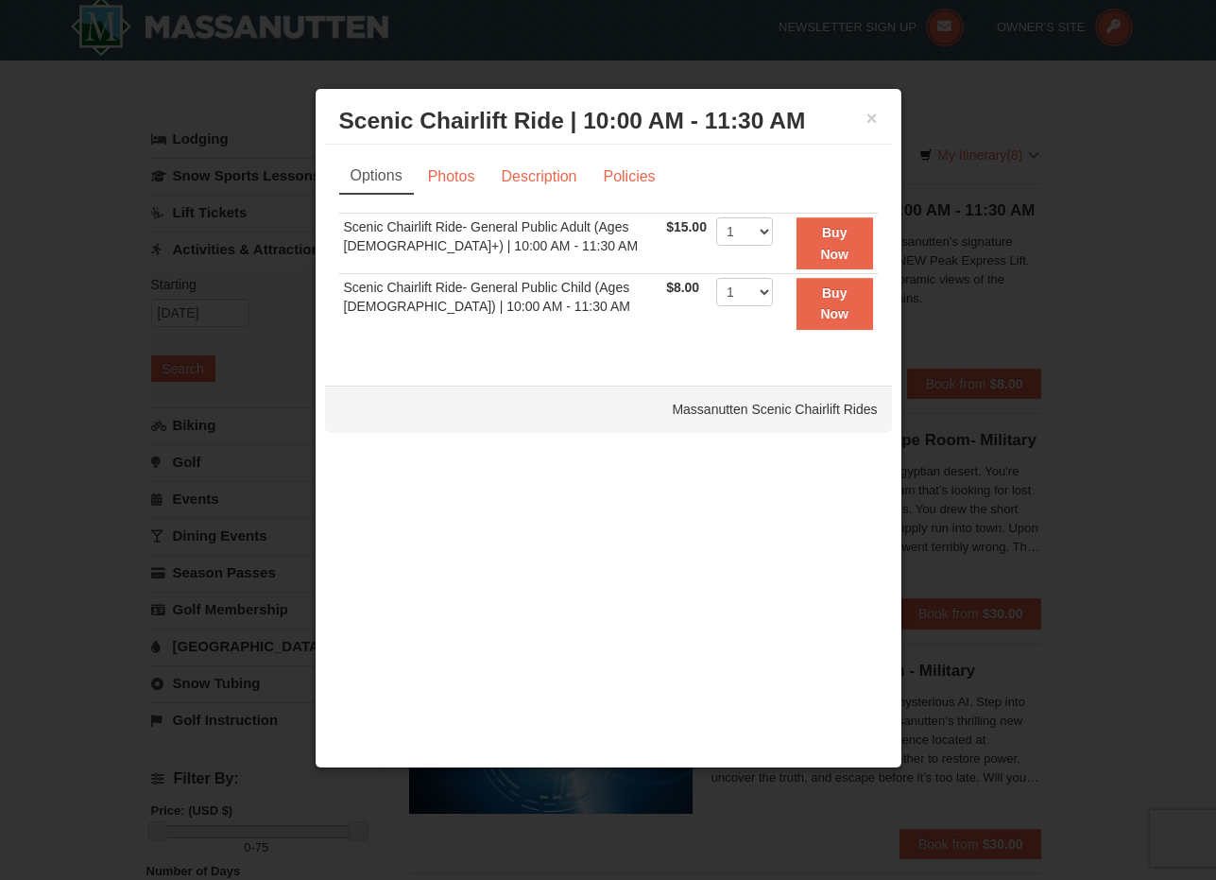
click at [882, 122] on div "× Scenic Chairlift Ride | 10:00 AM - 11:30 AM Massanutten Scenic Chairlift Rides" at bounding box center [608, 121] width 567 height 46
click at [873, 120] on button "×" at bounding box center [872, 118] width 11 height 19
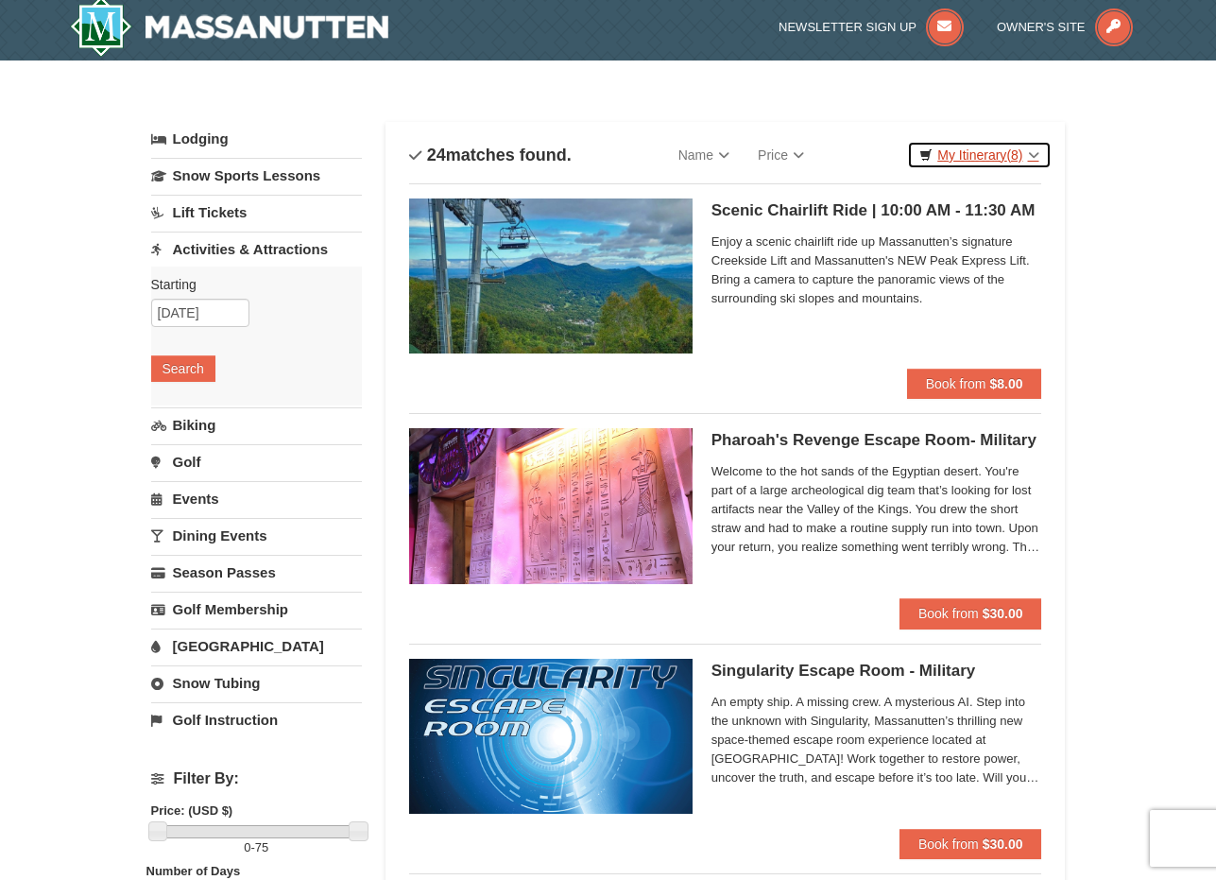
click at [989, 158] on link "My Itinerary (8)" at bounding box center [979, 155] width 144 height 28
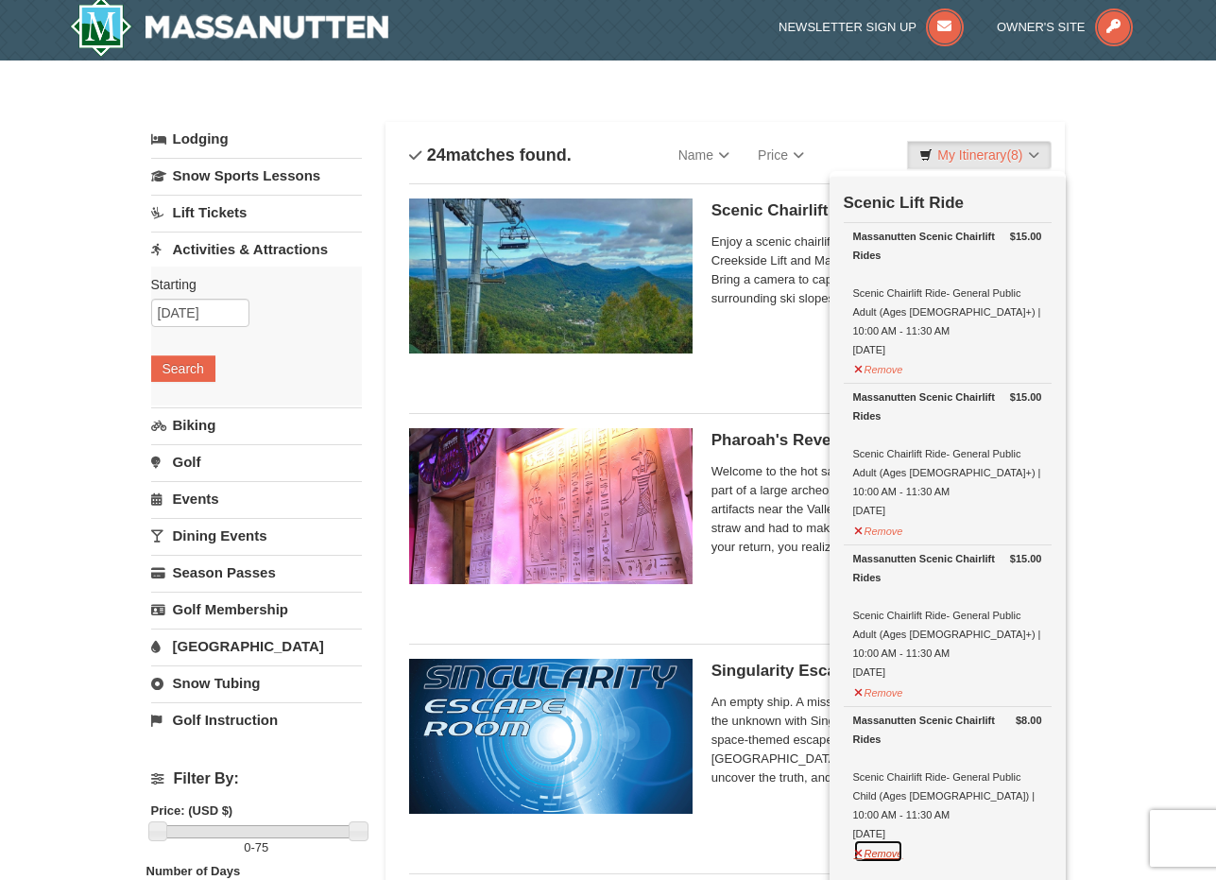
click at [880, 839] on button "Remove" at bounding box center [878, 851] width 51 height 24
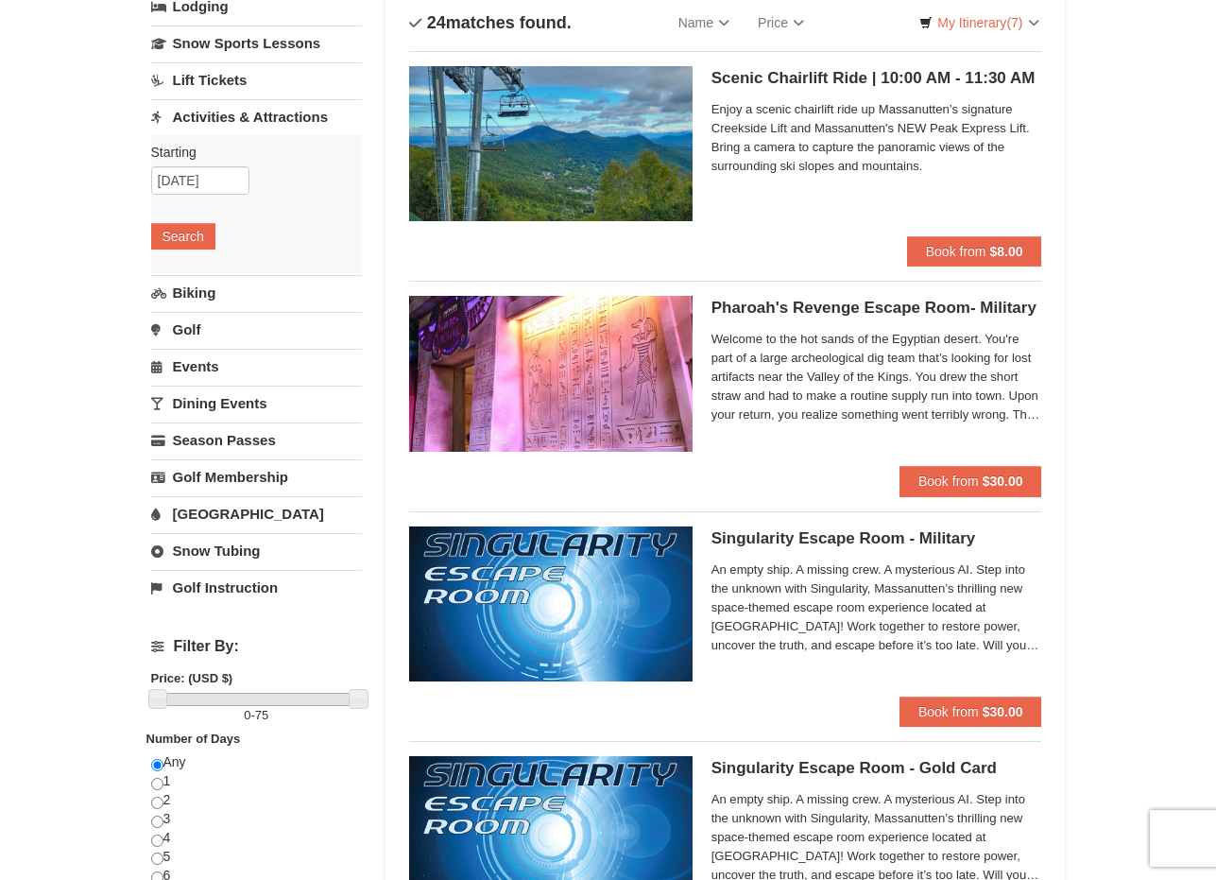
scroll to position [0, 0]
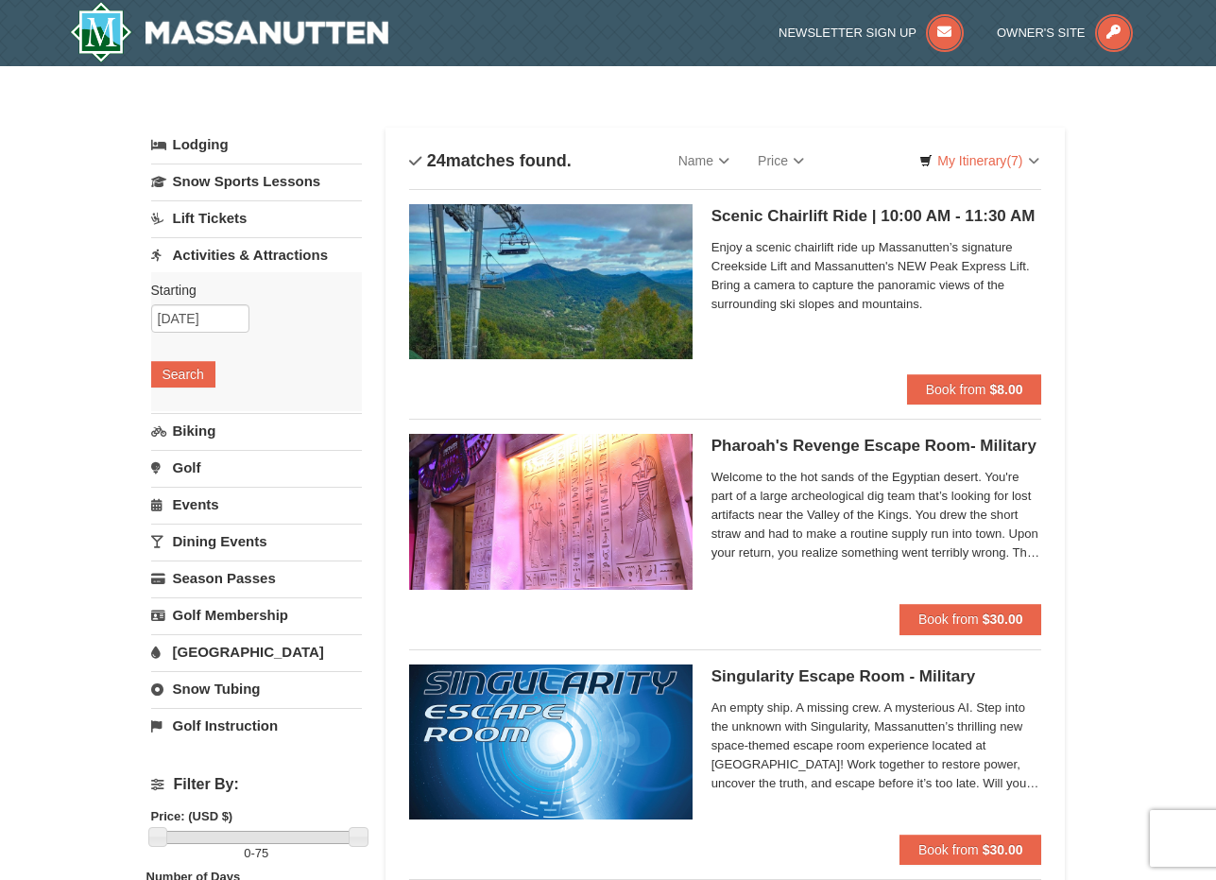
click at [208, 690] on link "Snow Tubing" at bounding box center [256, 688] width 211 height 35
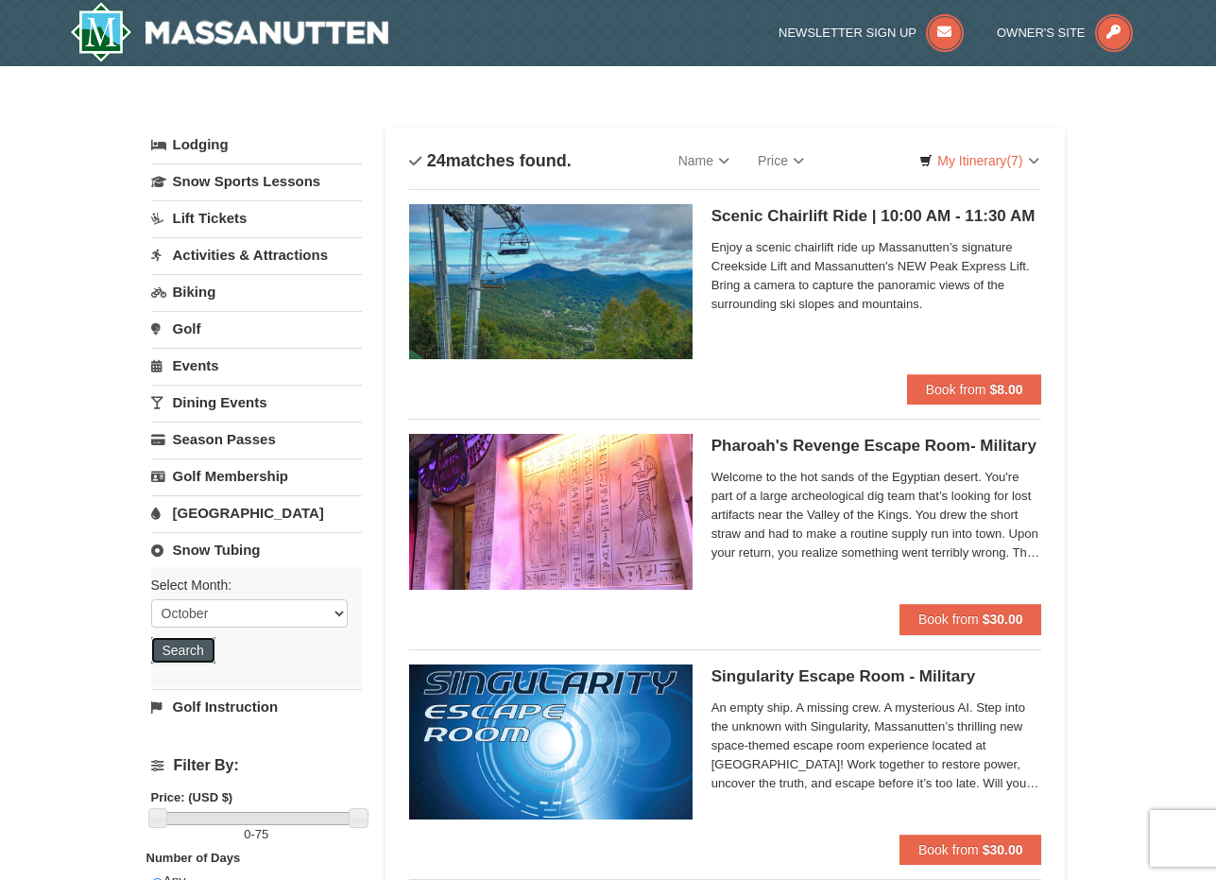
click at [194, 661] on button "Search" at bounding box center [183, 650] width 64 height 26
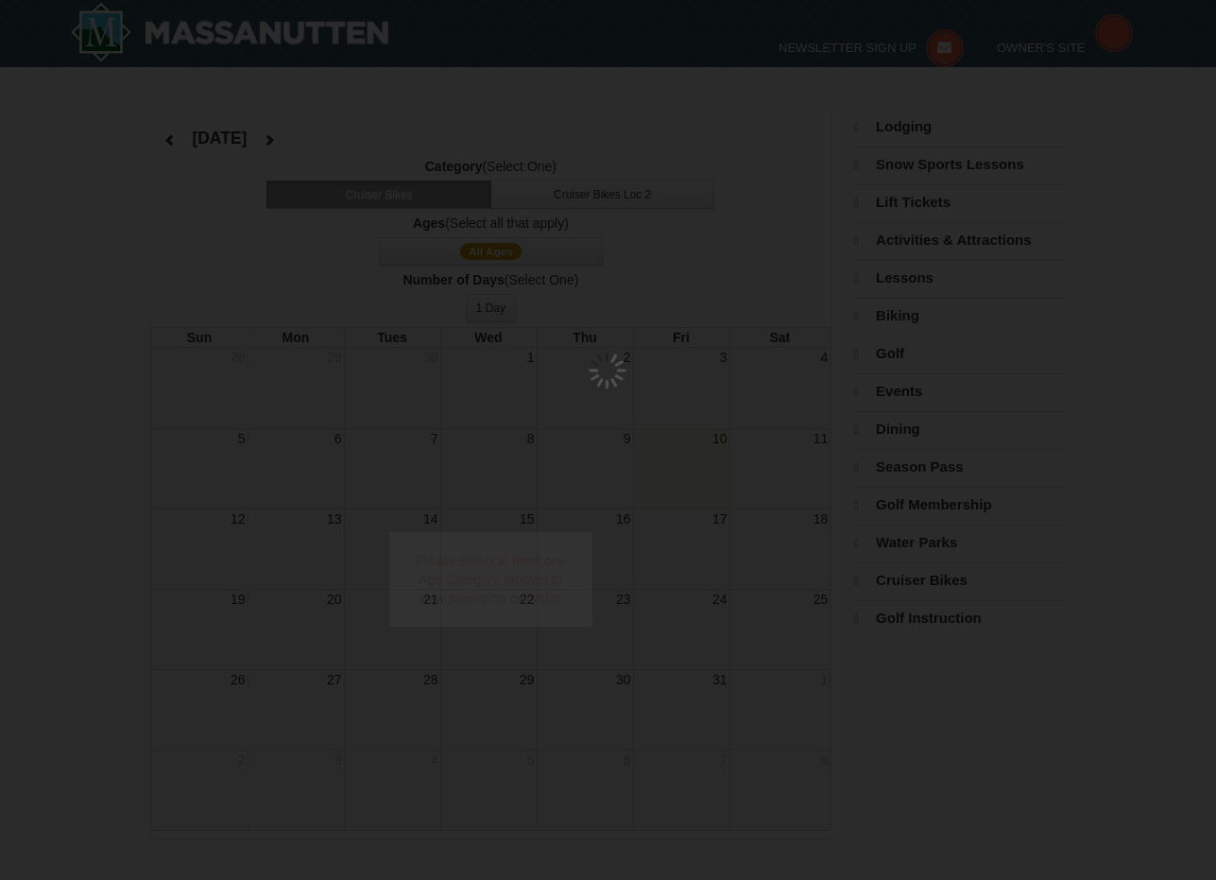
select select "10"
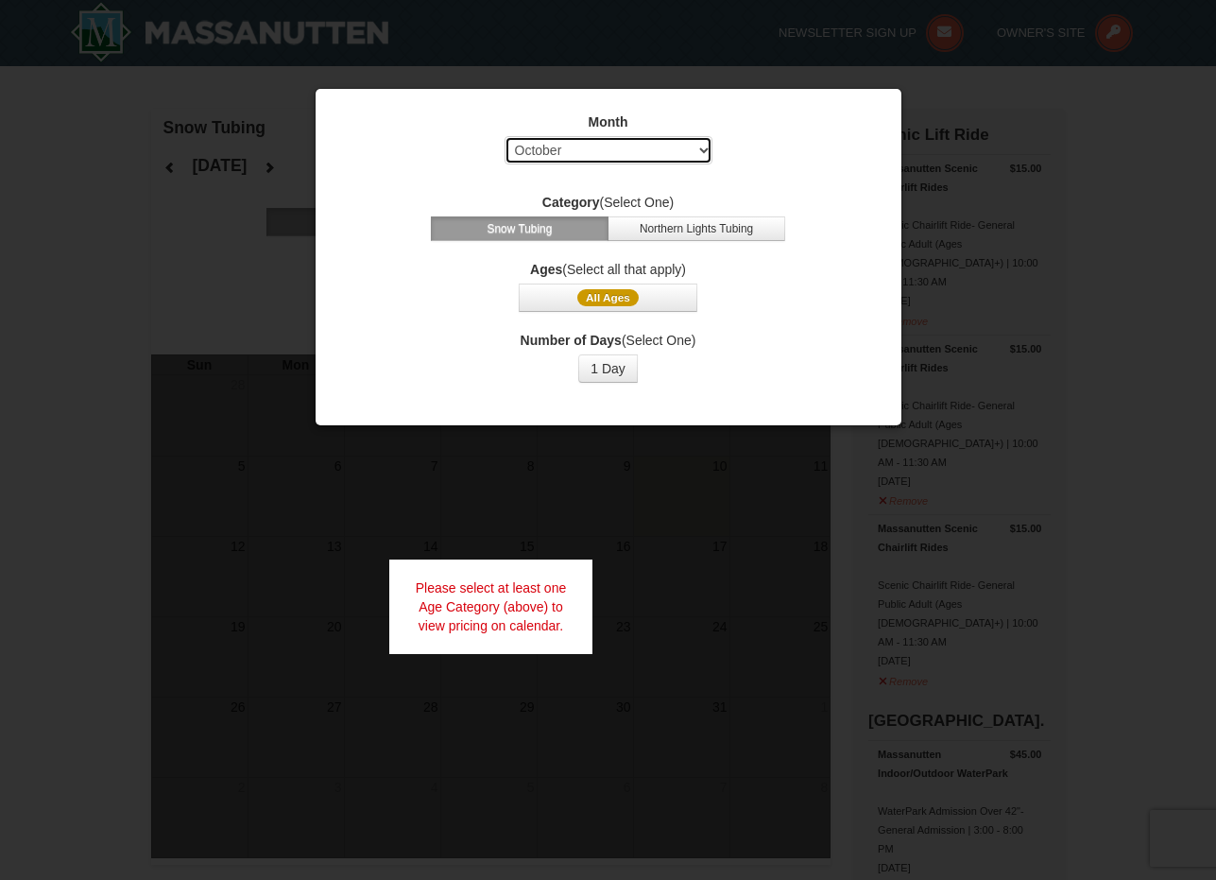
click at [660, 147] on select "Select October November December January February March April May June July Aug…" at bounding box center [609, 150] width 208 height 28
click at [505, 136] on select "Select October November December January February March April May June July Aug…" at bounding box center [609, 150] width 208 height 28
click at [703, 229] on button "Northern Lights Tubing" at bounding box center [697, 228] width 178 height 25
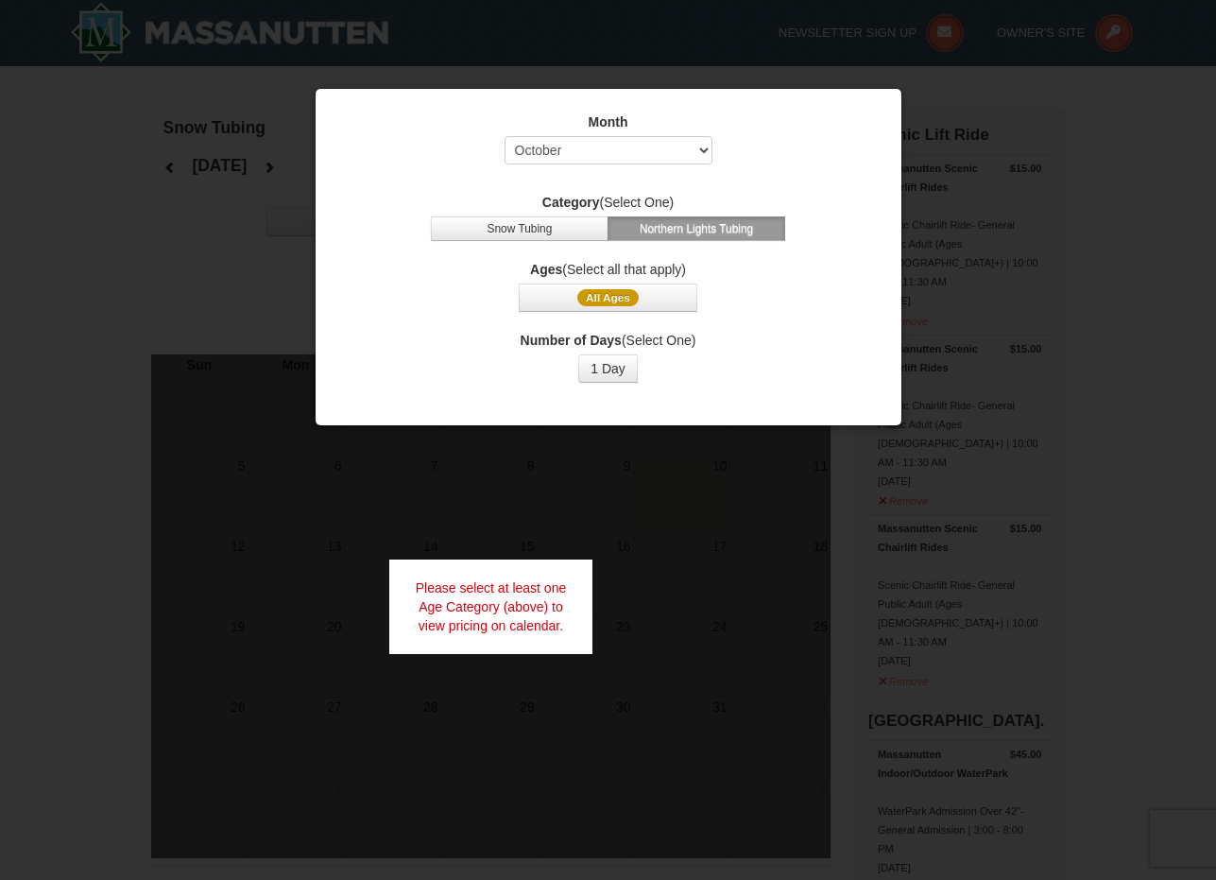
click at [1053, 116] on div at bounding box center [608, 440] width 1216 height 880
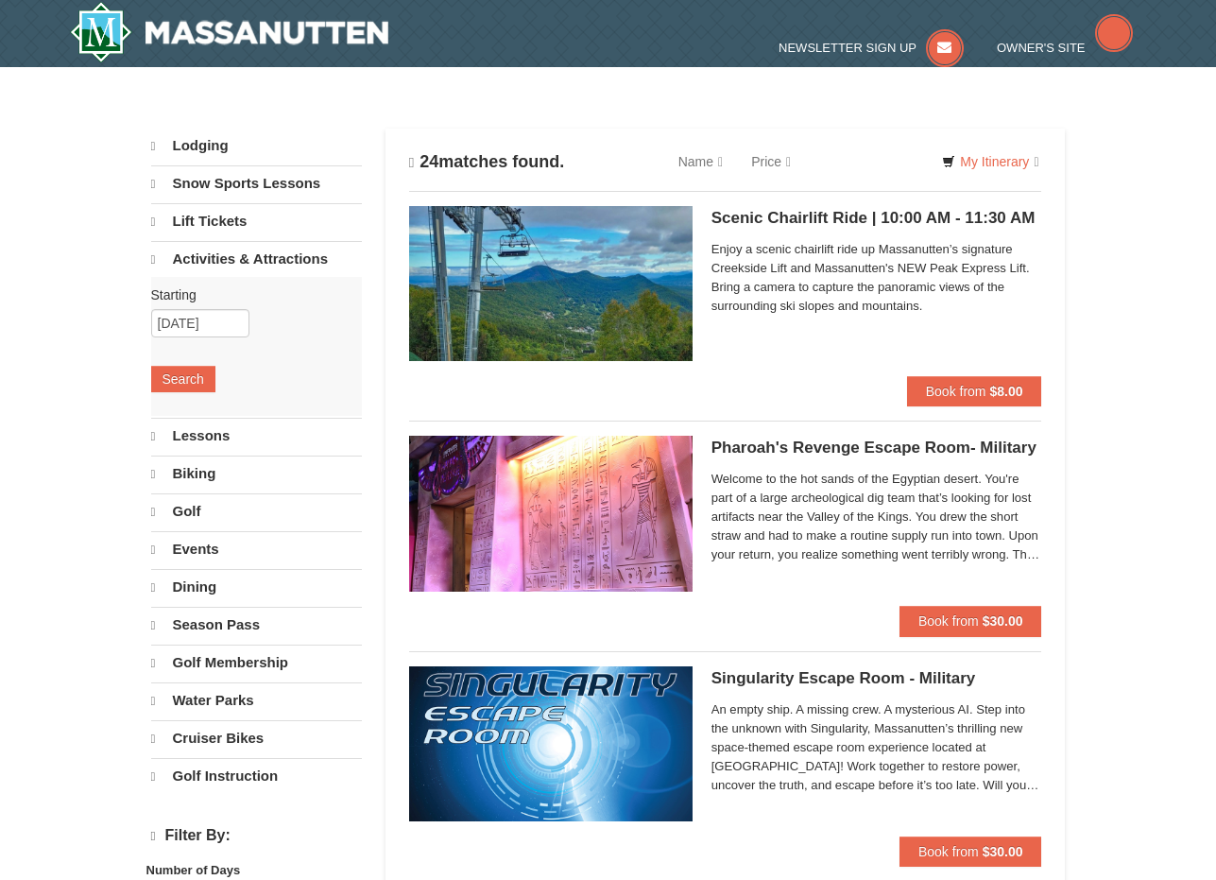
select select "10"
